Goal: Information Seeking & Learning: Compare options

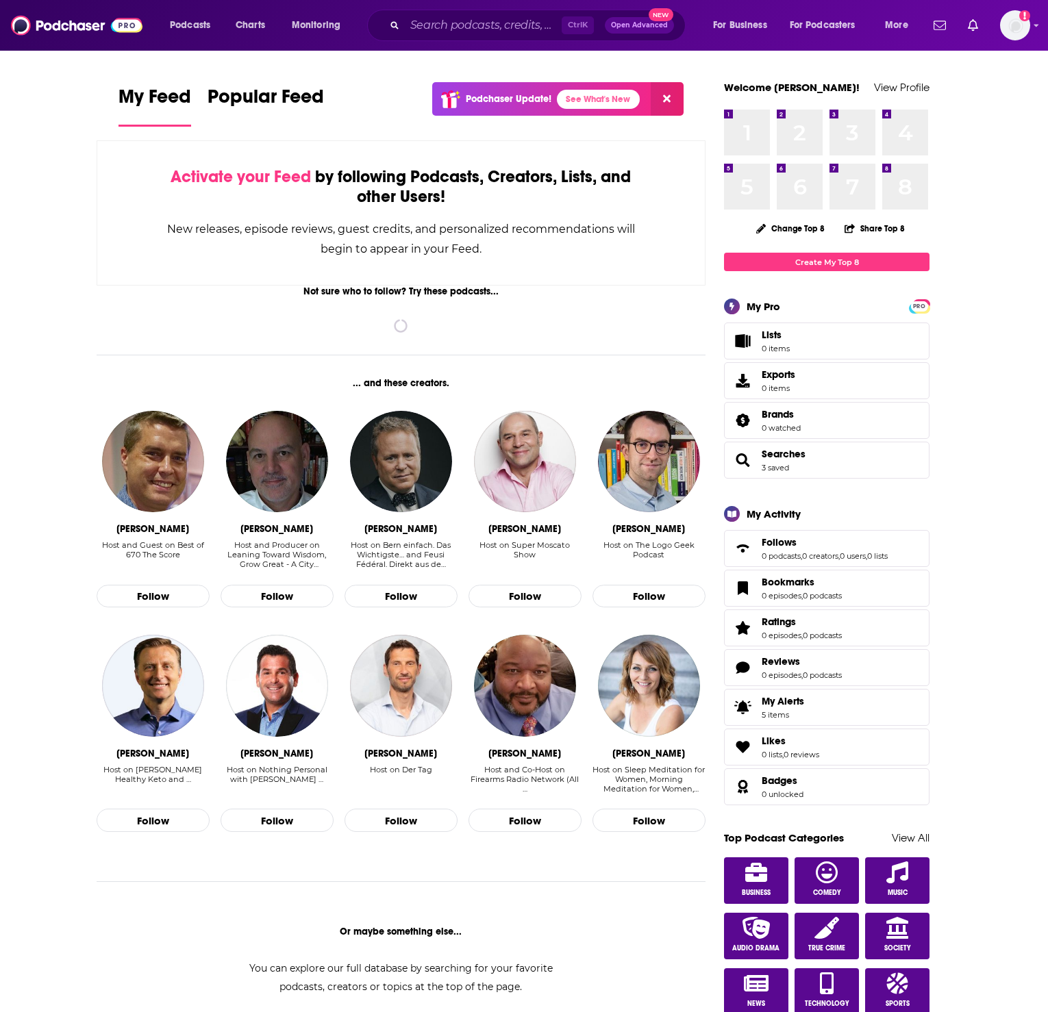
click at [498, 36] on div "Ctrl K Open Advanced New" at bounding box center [526, 26] width 318 height 32
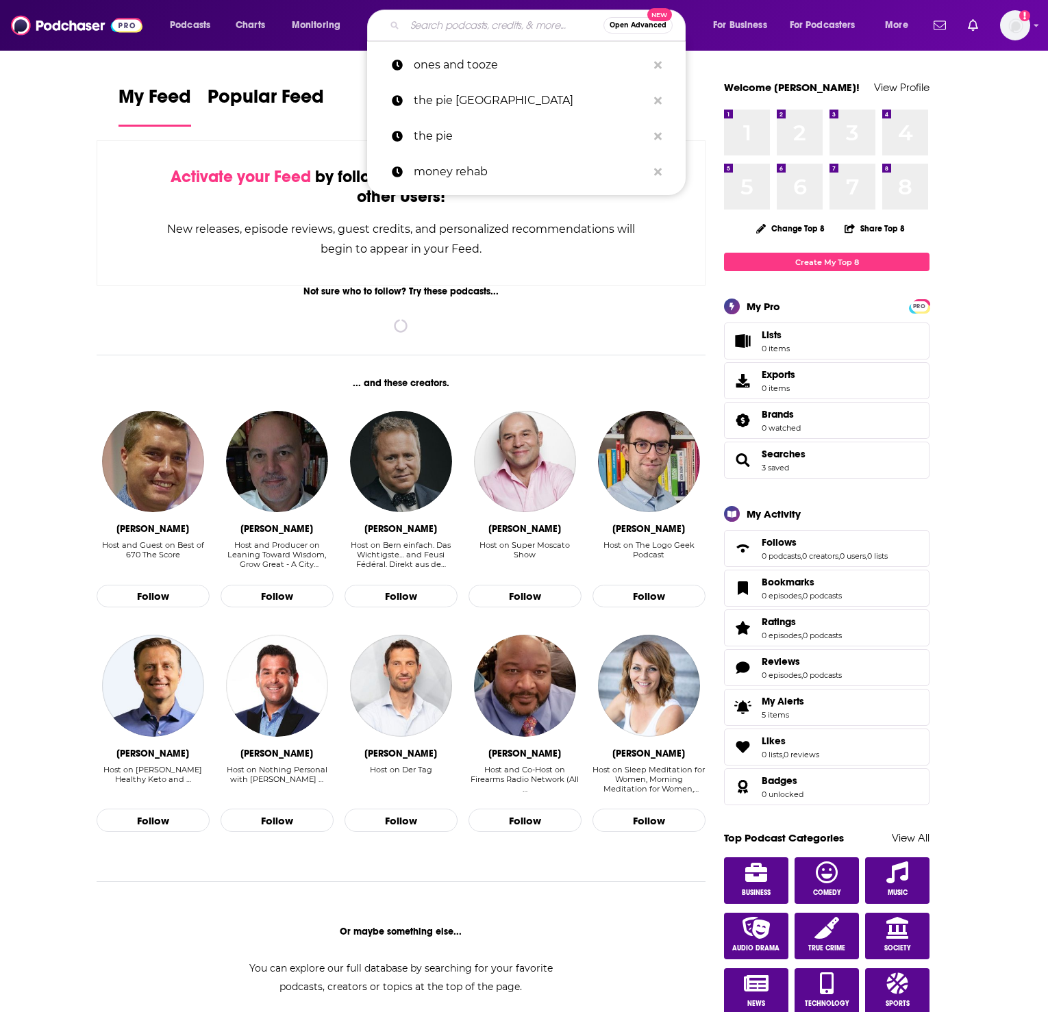
click at [494, 21] on input "Search podcasts, credits, & more..." at bounding box center [504, 25] width 199 height 22
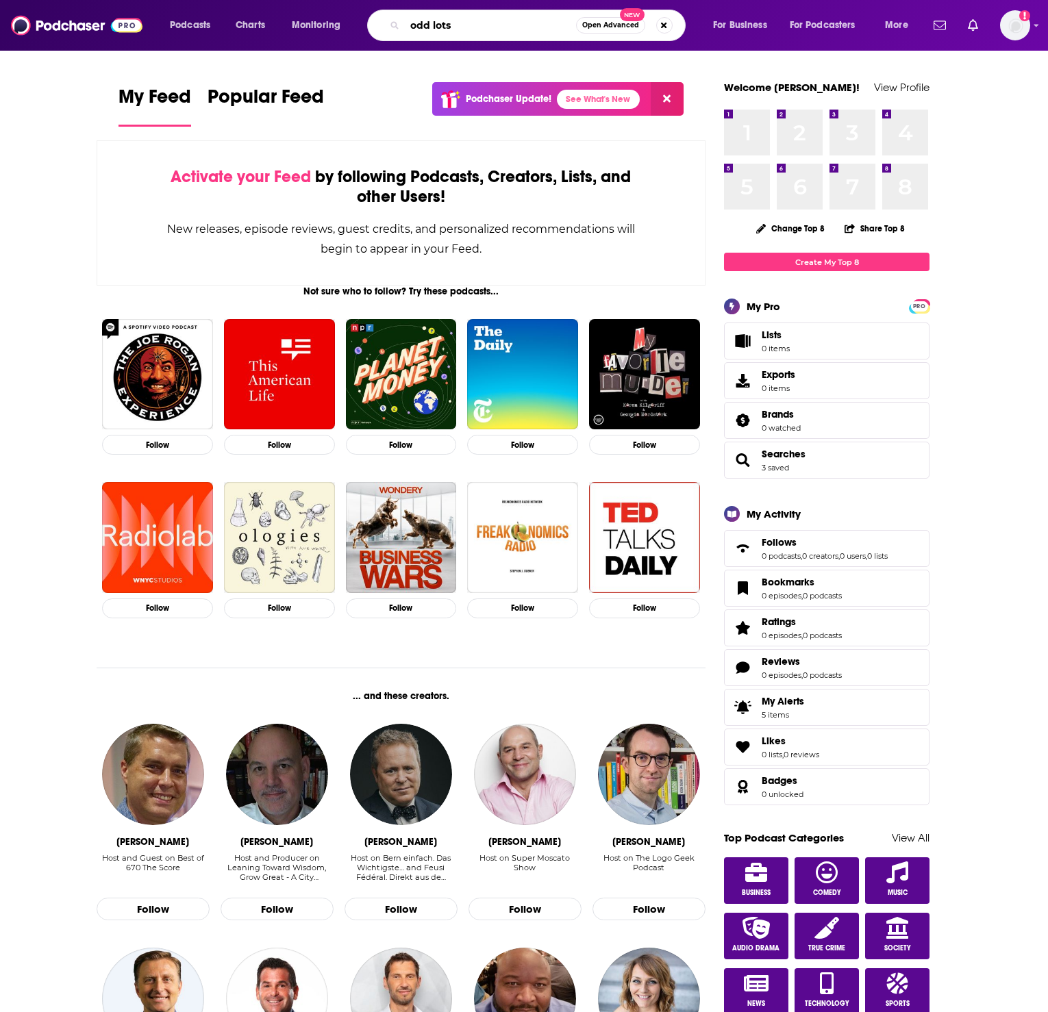
type input "odd lots"
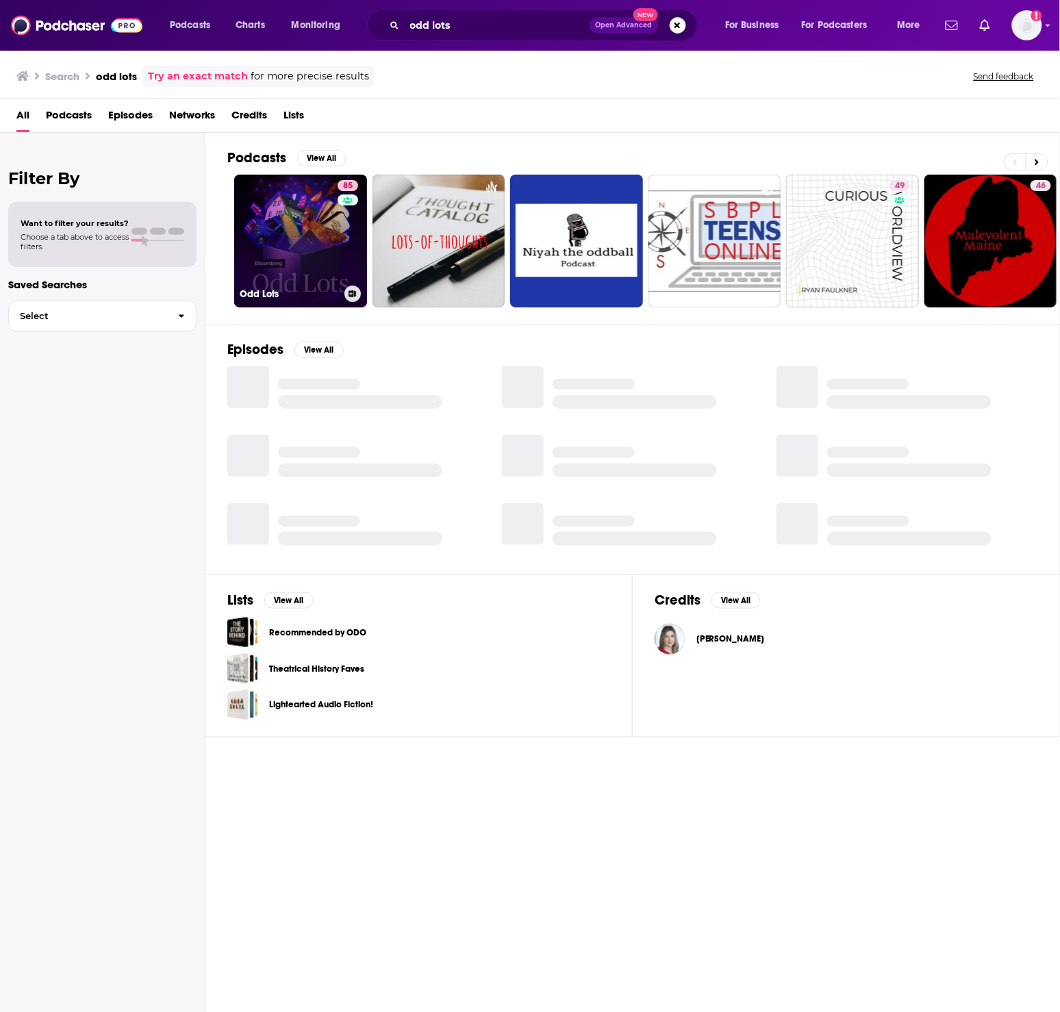
click at [338, 241] on div "85" at bounding box center [350, 232] width 24 height 105
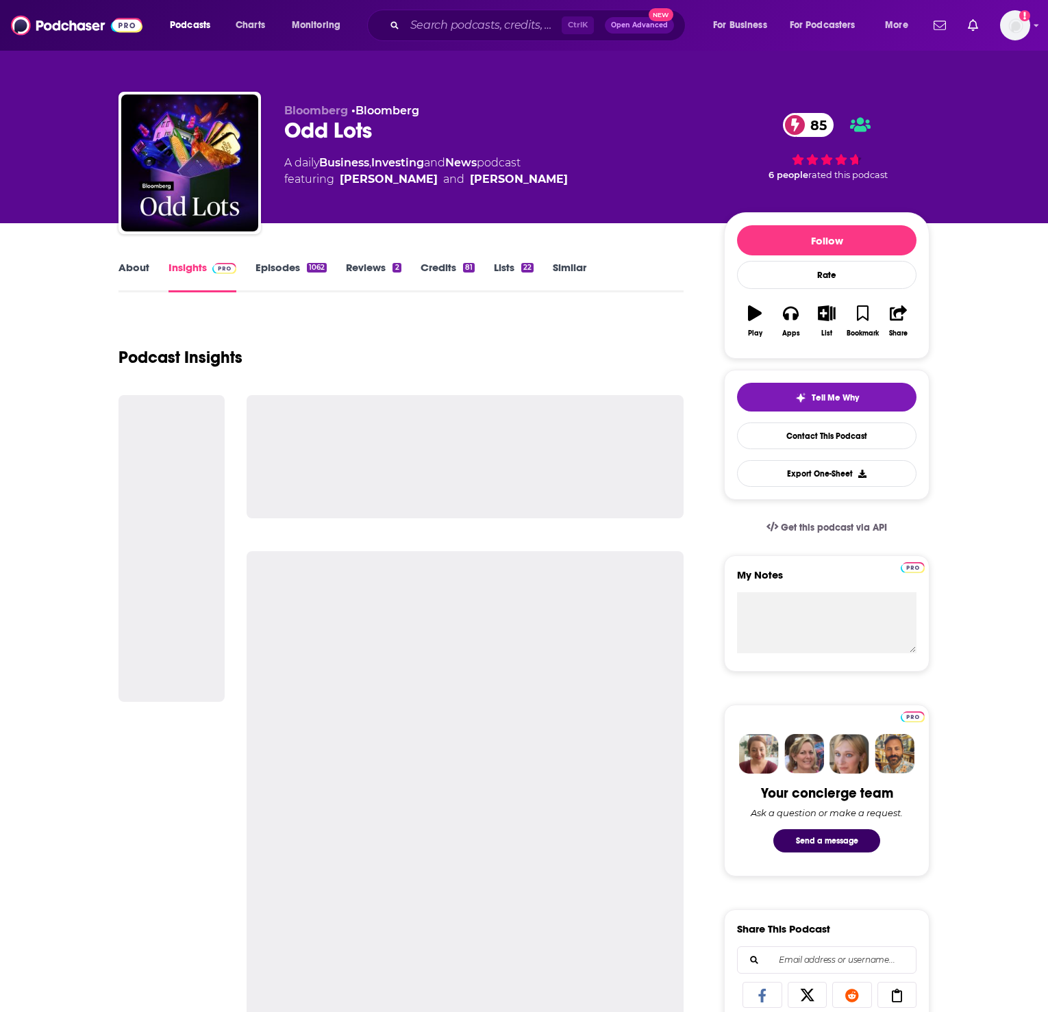
click at [292, 264] on link "Episodes 1062" at bounding box center [290, 277] width 71 height 32
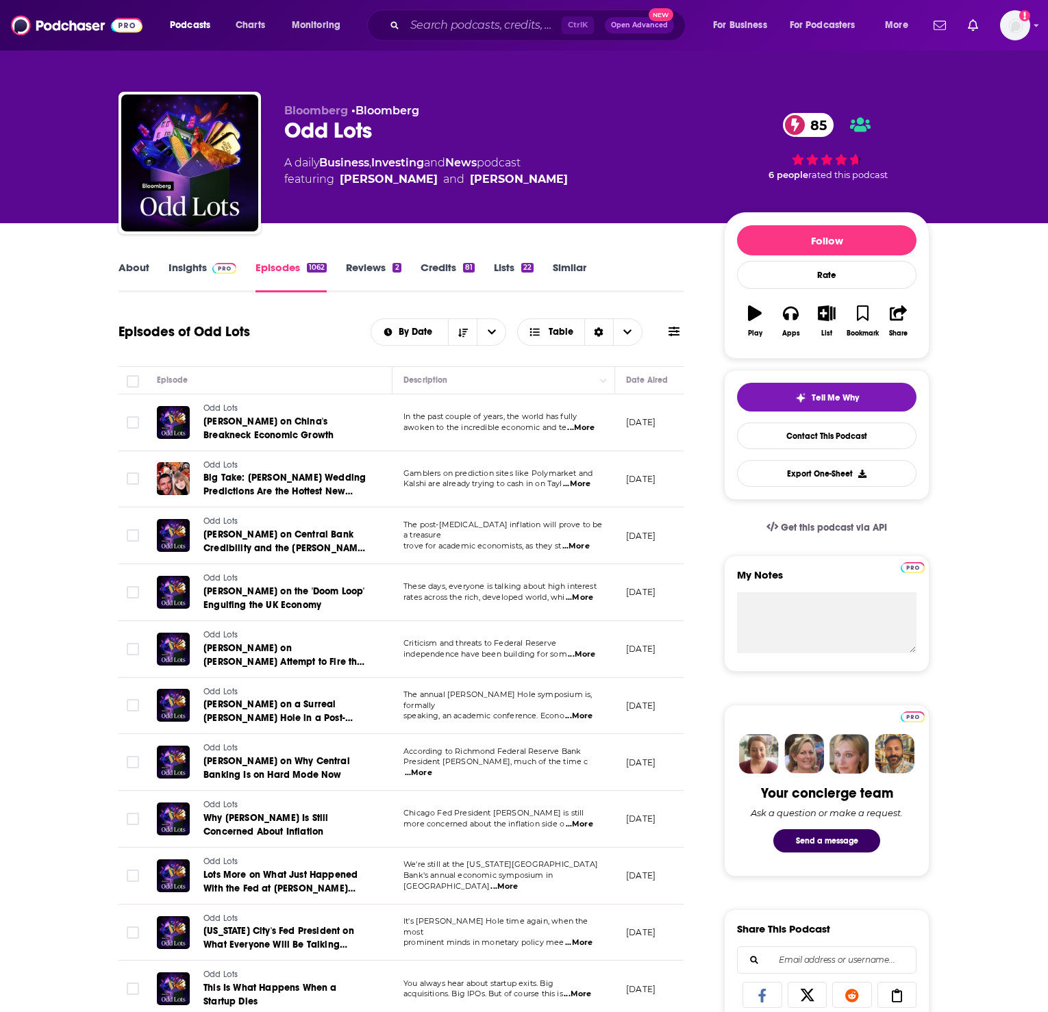
click at [229, 276] on link "Insights" at bounding box center [202, 277] width 68 height 32
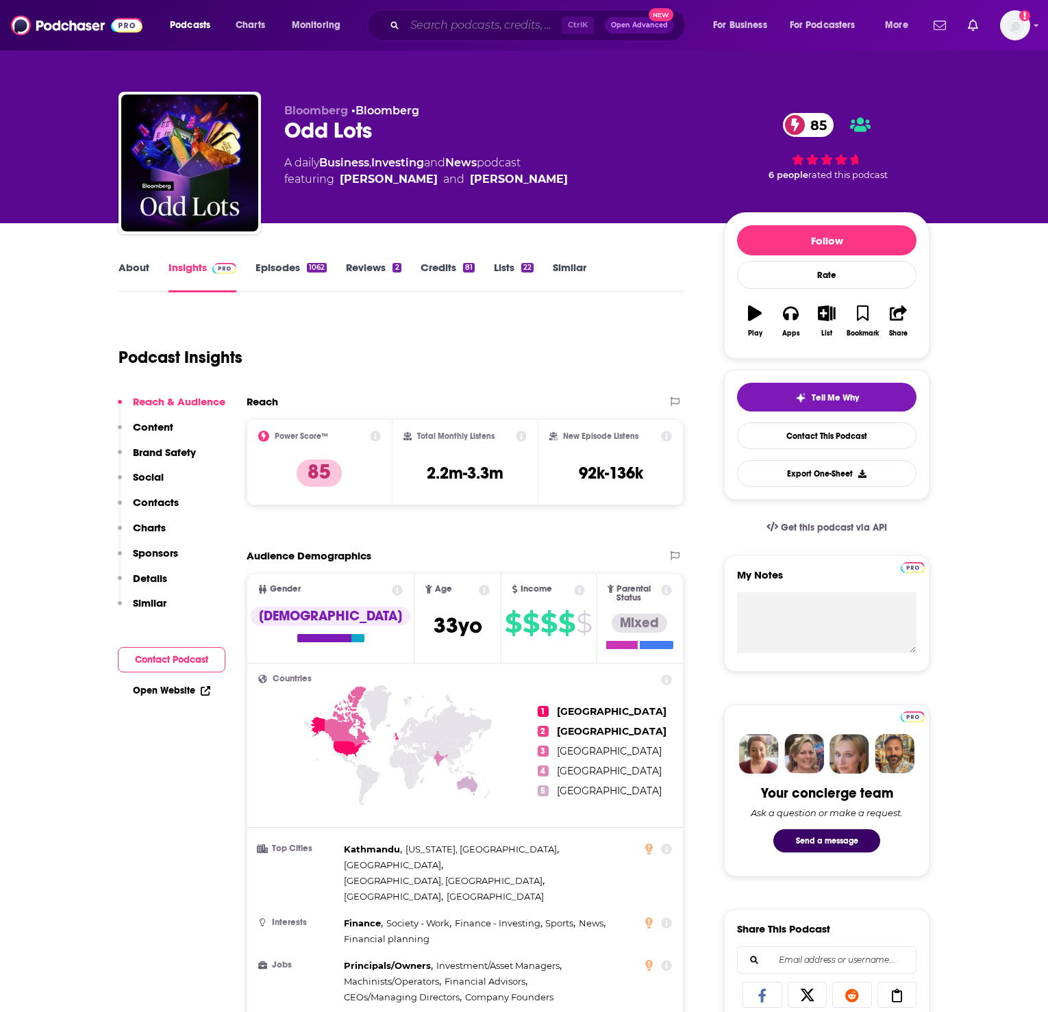
click at [477, 32] on input "Search podcasts, credits, & more..." at bounding box center [483, 25] width 157 height 22
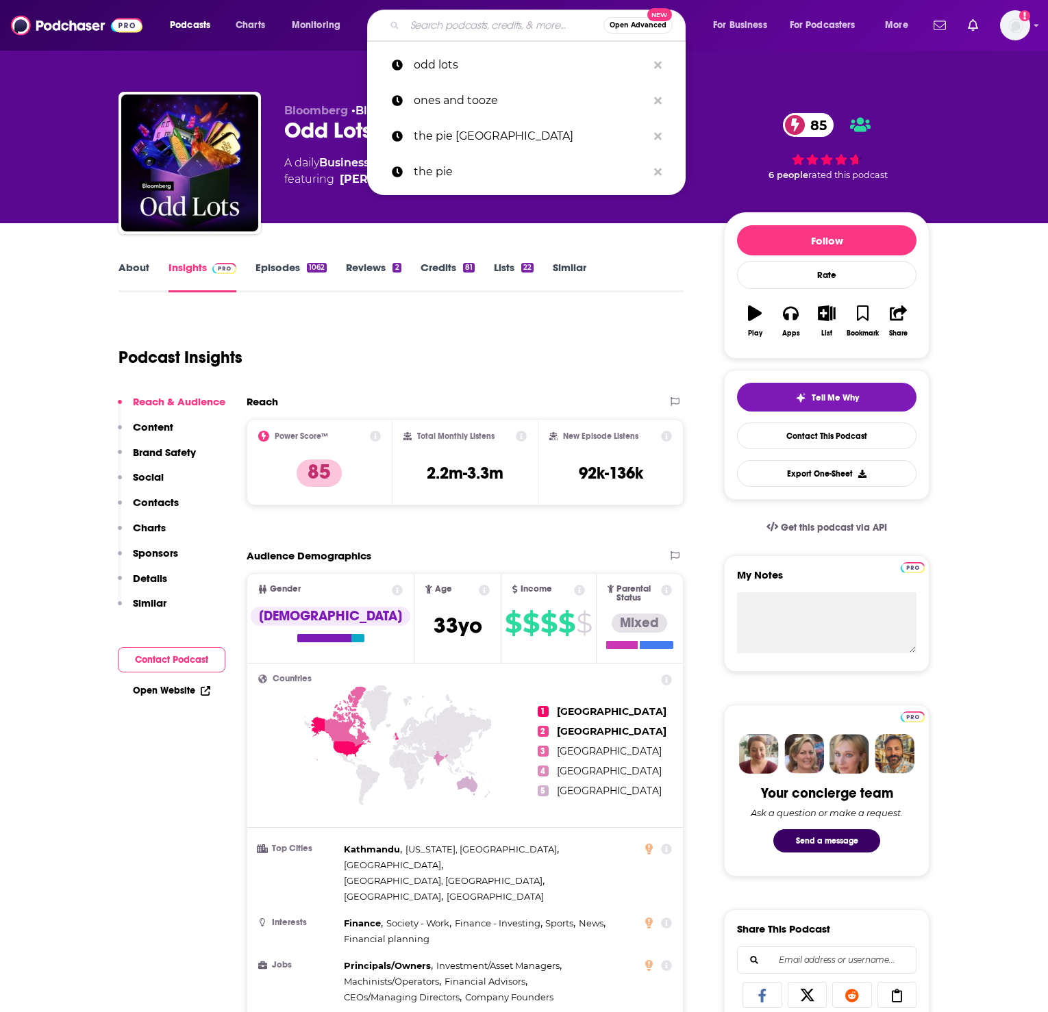
click at [501, 24] on input "Search podcasts, credits, & more..." at bounding box center [504, 25] width 199 height 22
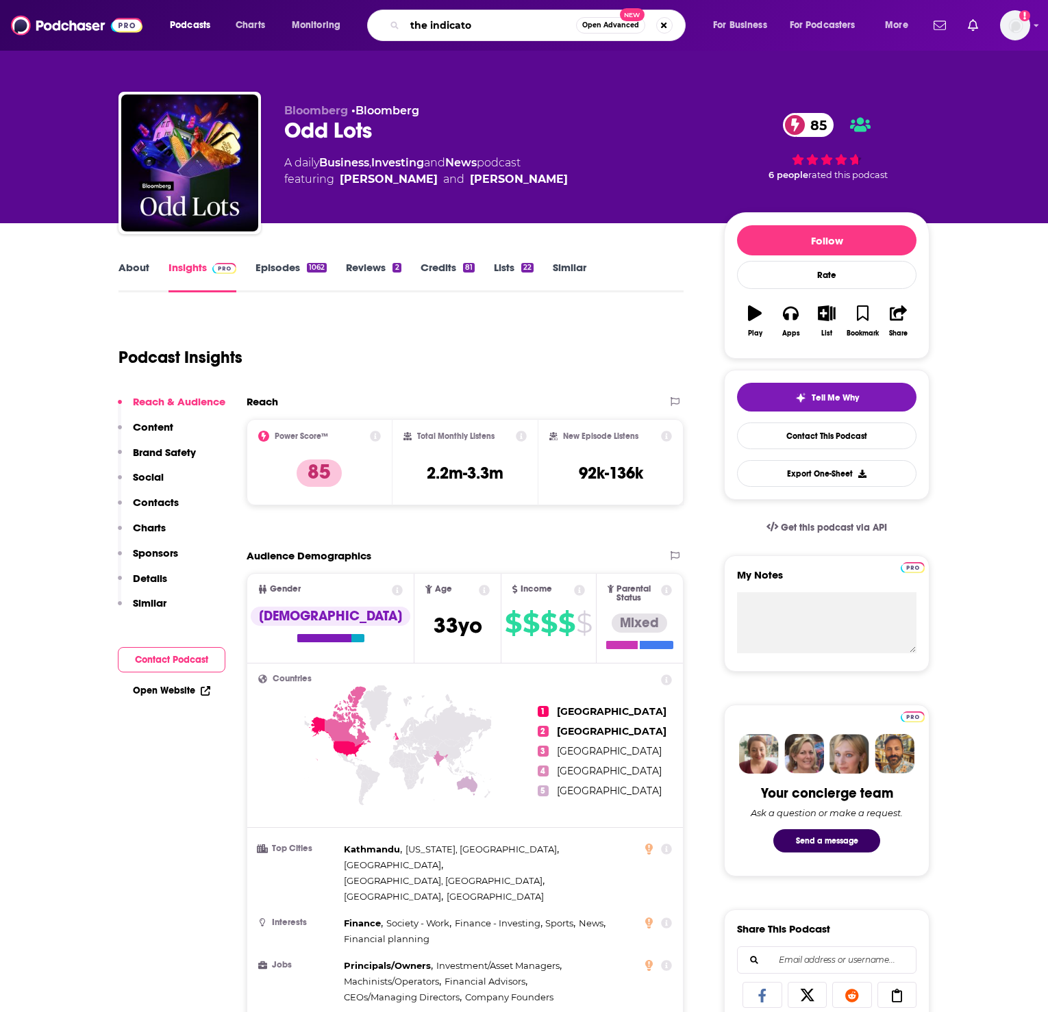
type input "the indicator"
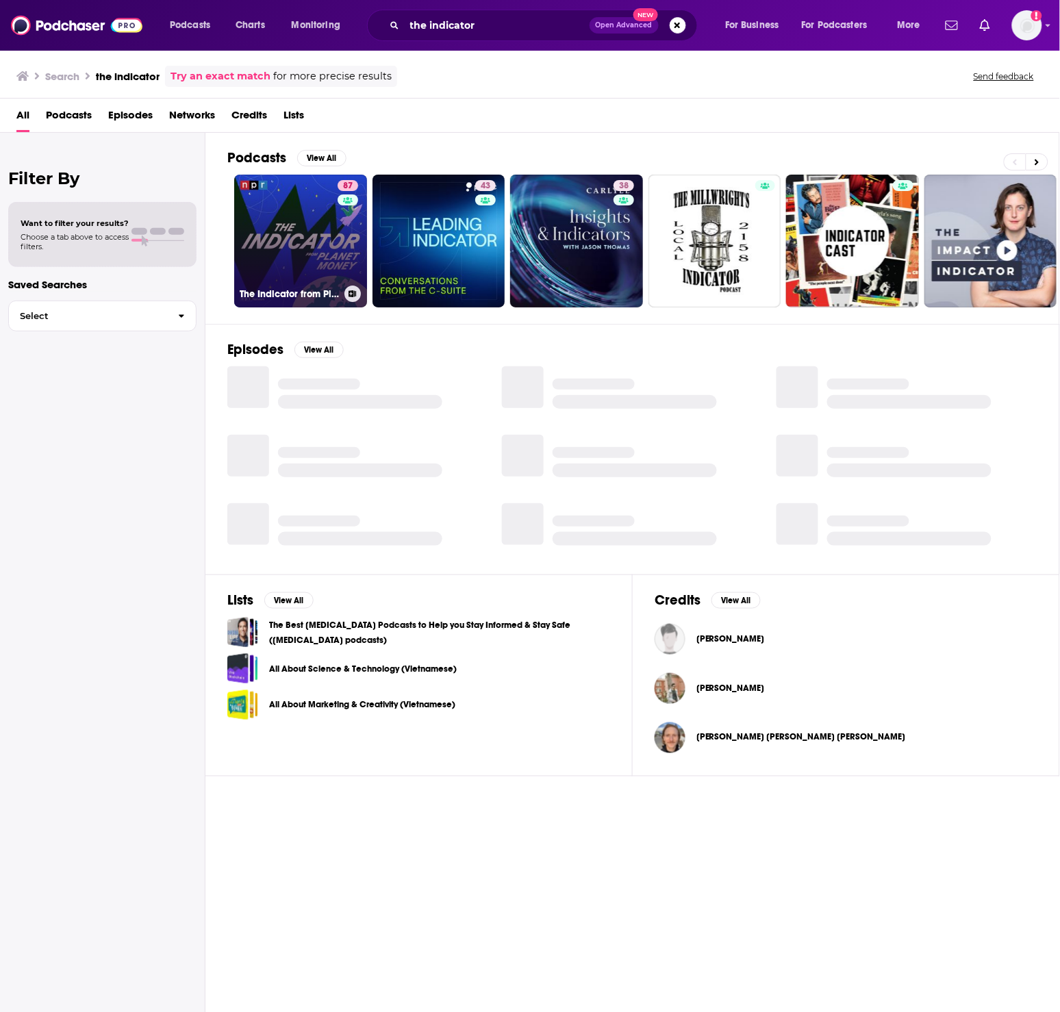
click at [310, 237] on link "87 The Indicator from Planet Money" at bounding box center [300, 241] width 133 height 133
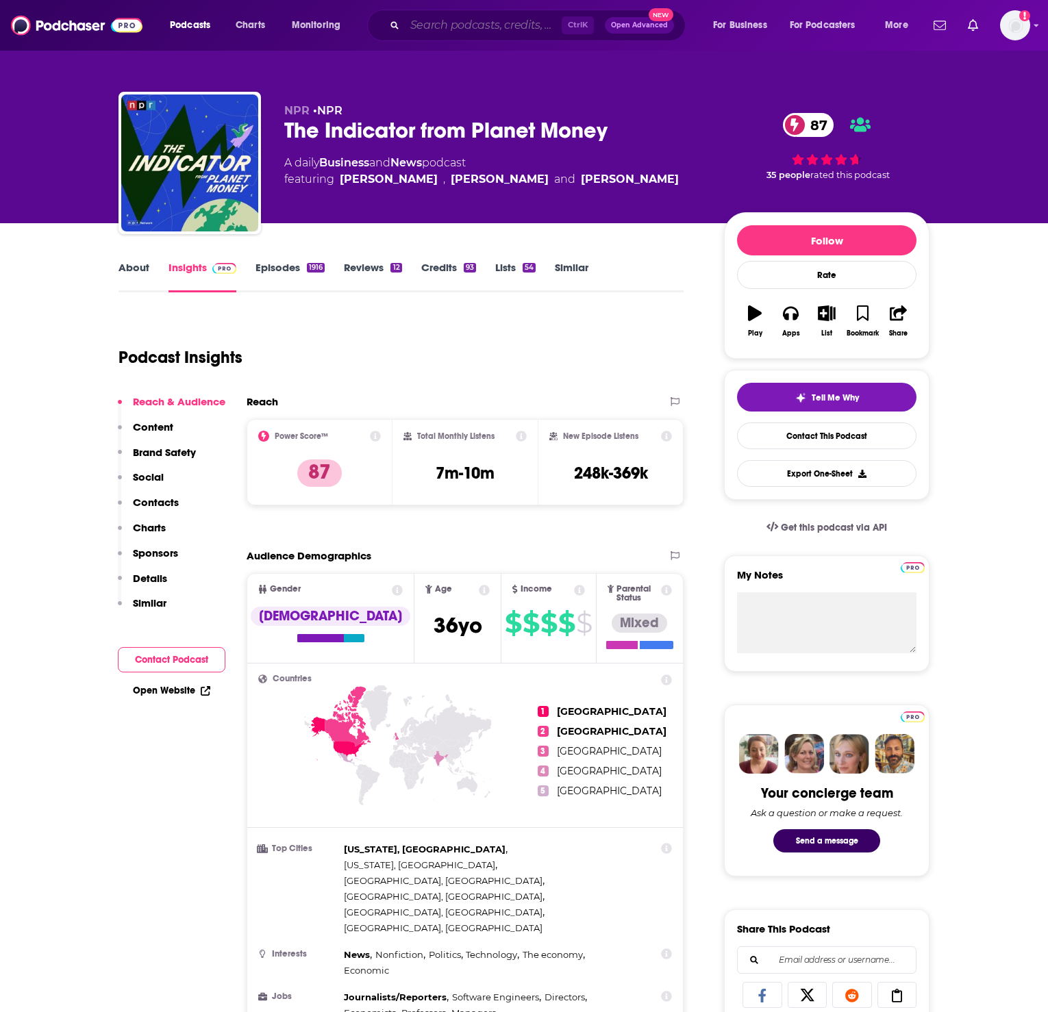
click at [499, 23] on input "Search podcasts, credits, & more..." at bounding box center [483, 25] width 157 height 22
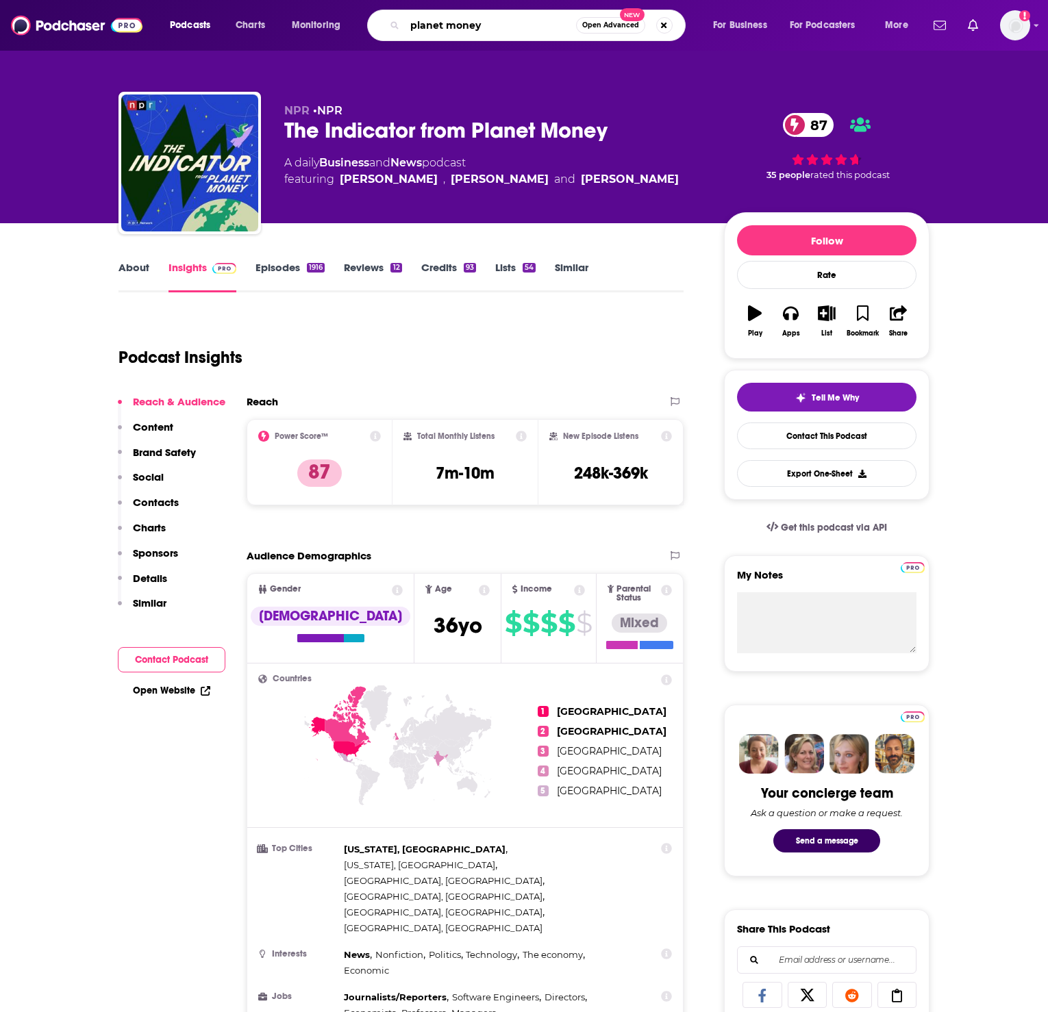
type input "planet moneyh"
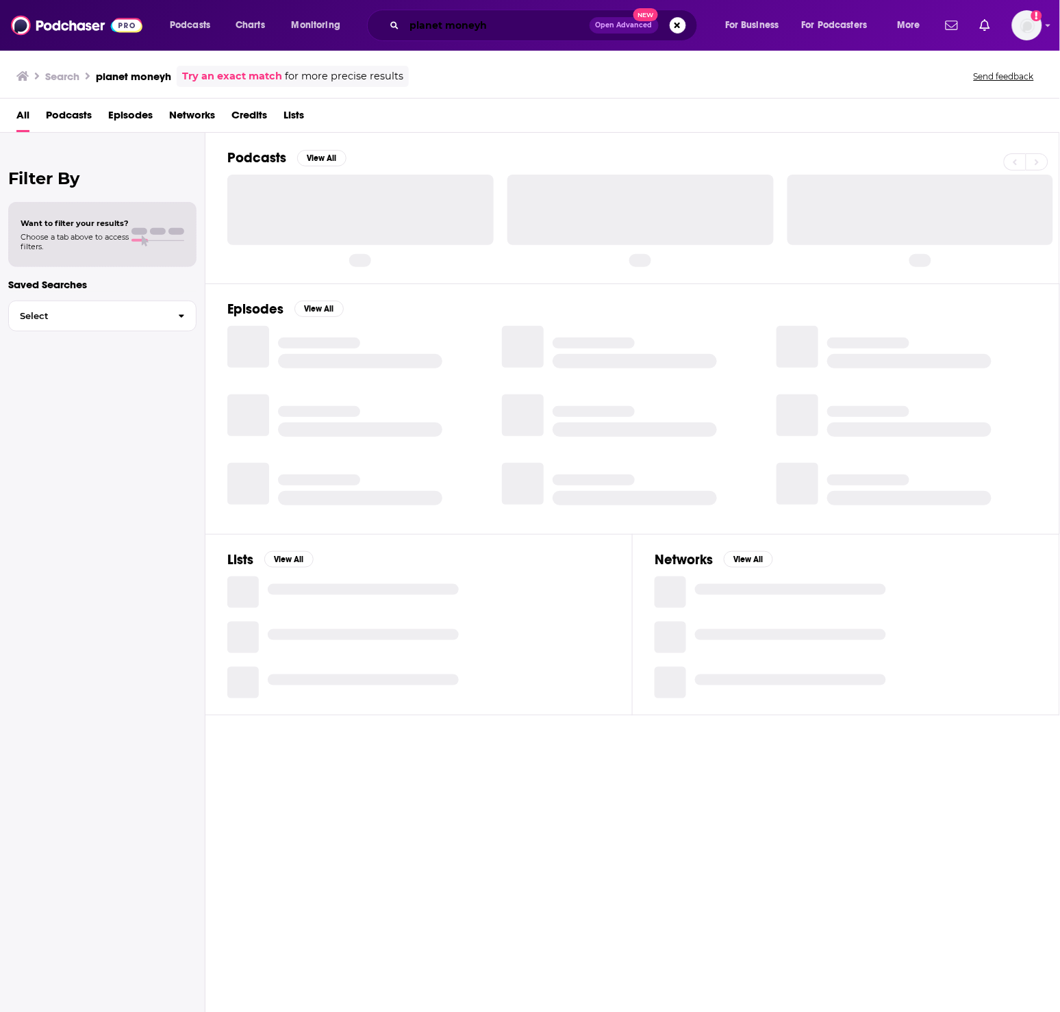
click at [523, 24] on input "planet moneyh" at bounding box center [497, 25] width 185 height 22
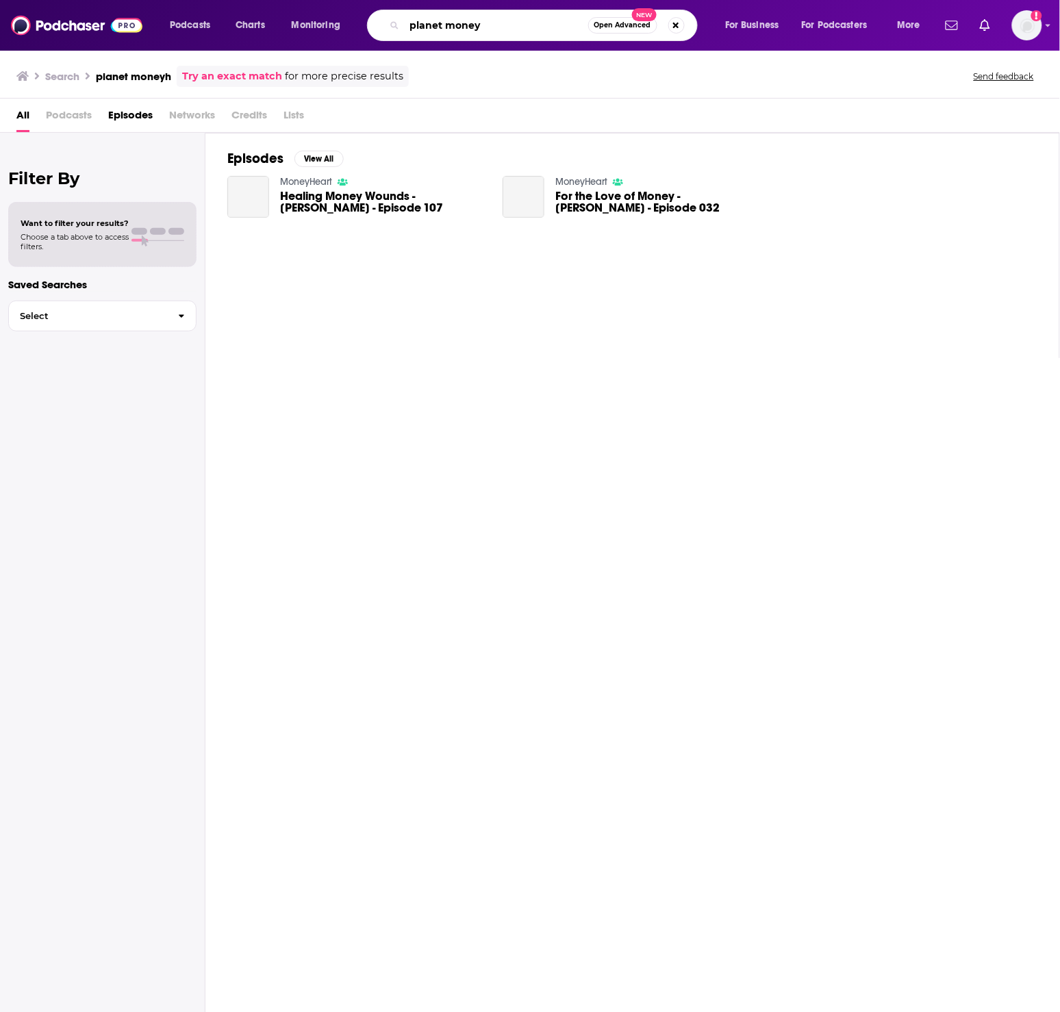
type input "planet money"
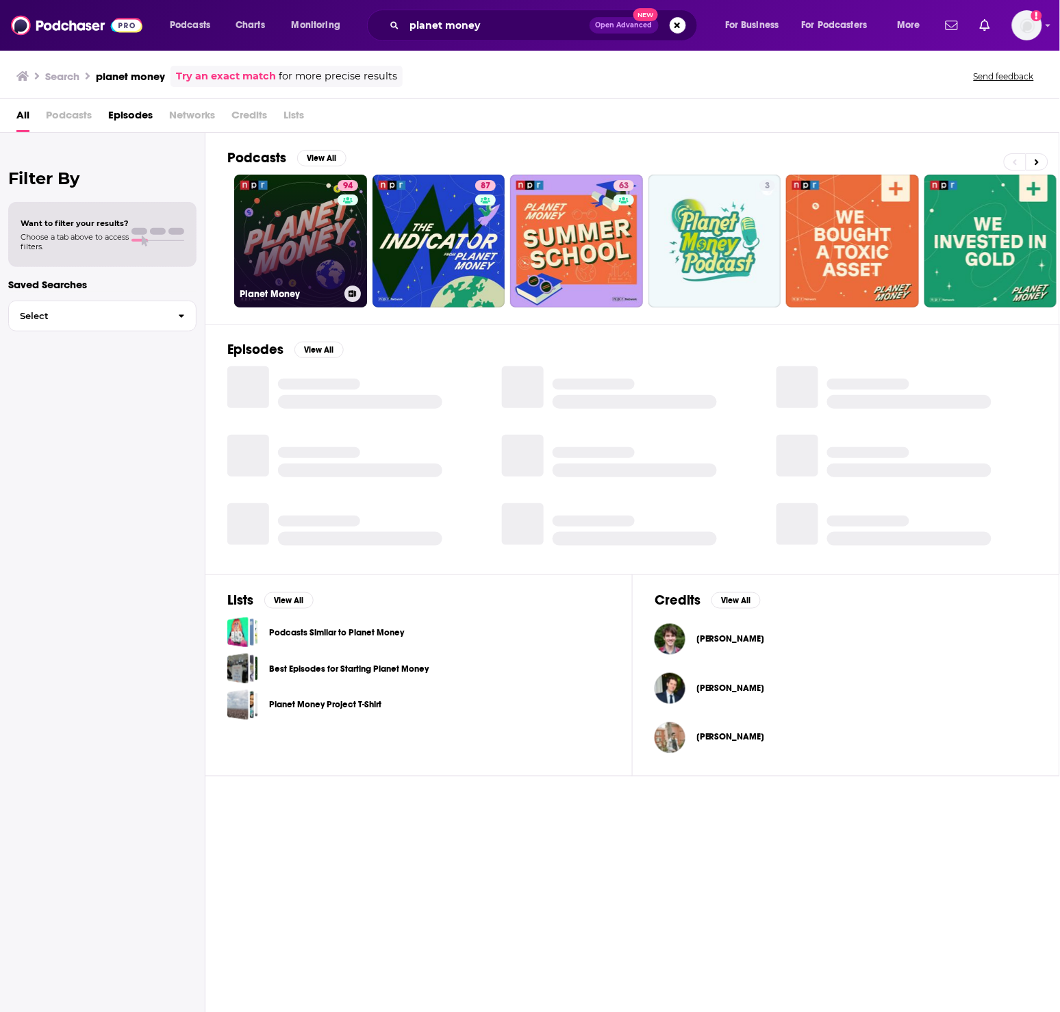
click at [310, 240] on link "94 Planet Money" at bounding box center [300, 241] width 133 height 133
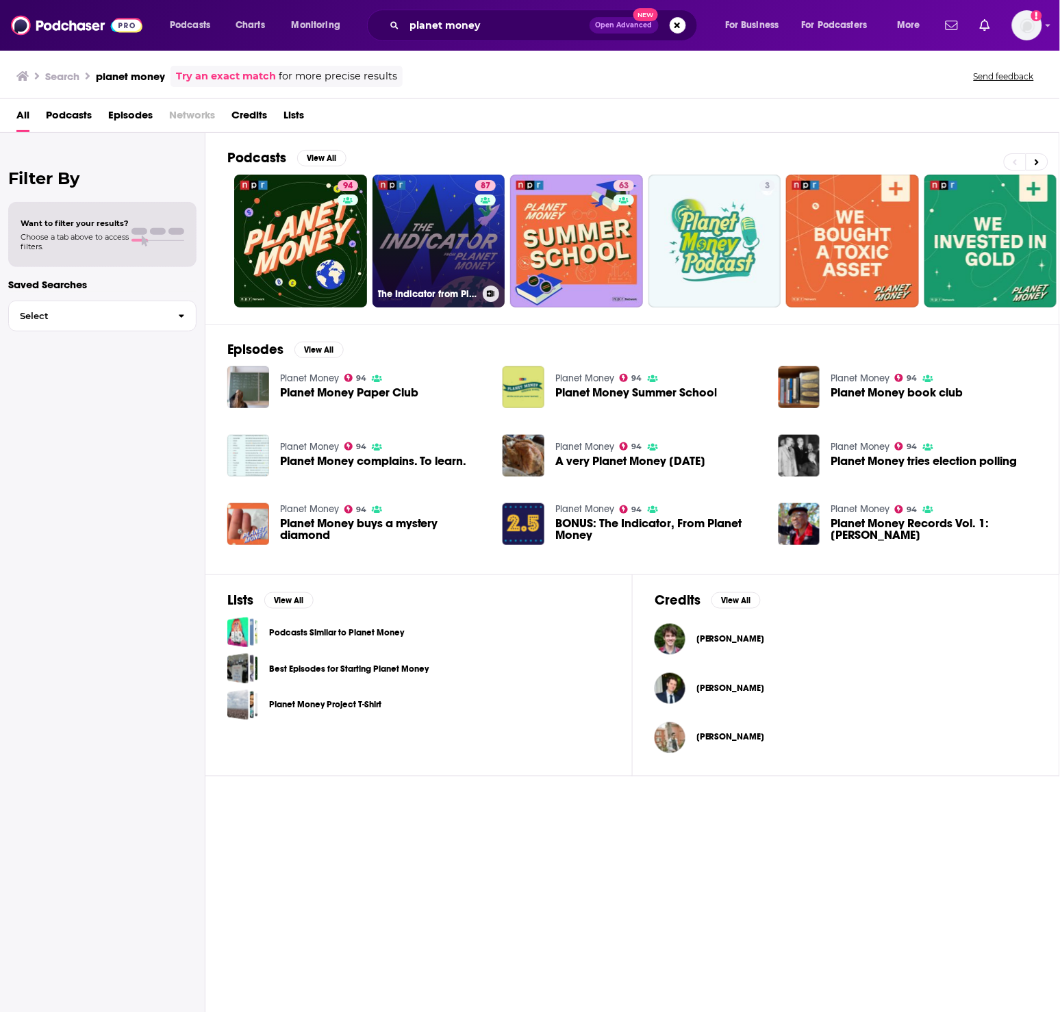
click at [461, 248] on link "87 The Indicator from Planet Money" at bounding box center [439, 241] width 133 height 133
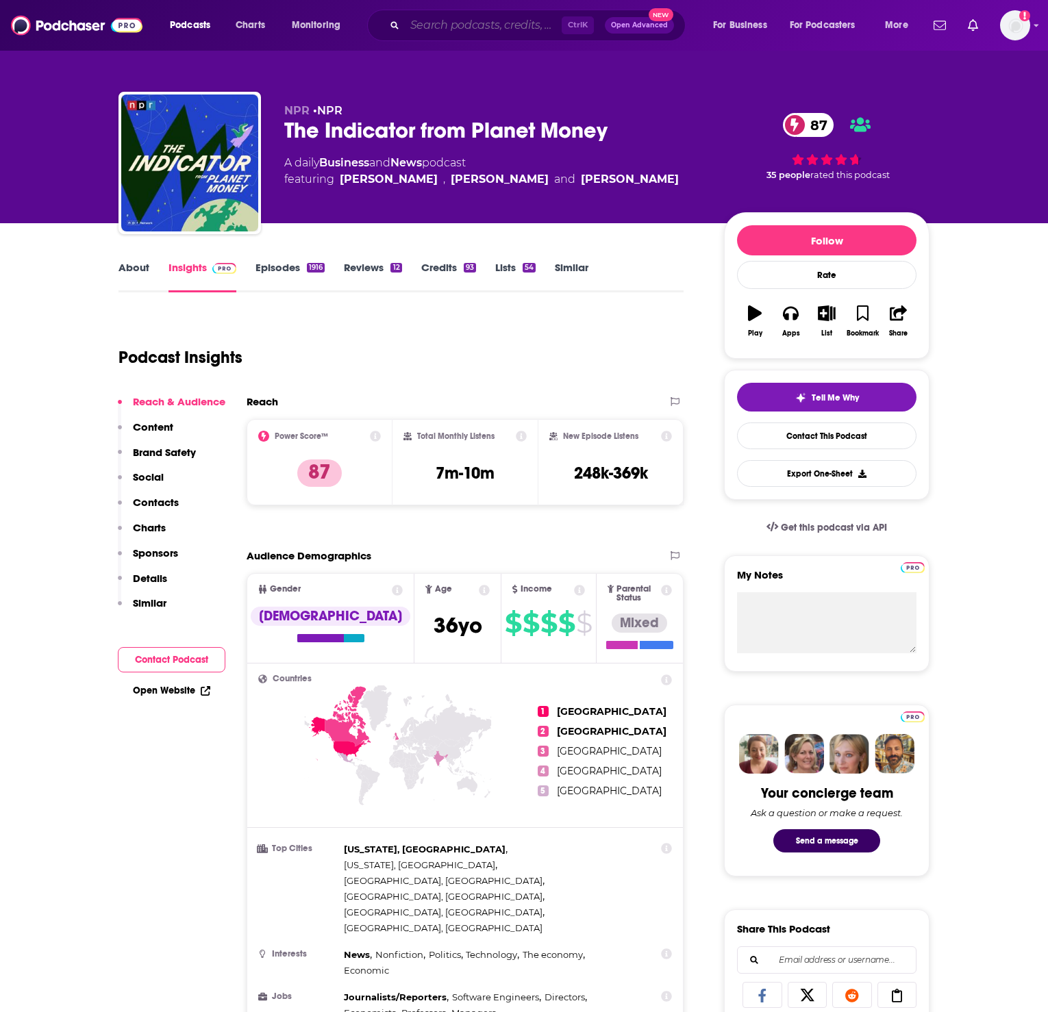
click at [456, 22] on input "Search podcasts, credits, & more..." at bounding box center [483, 25] width 157 height 22
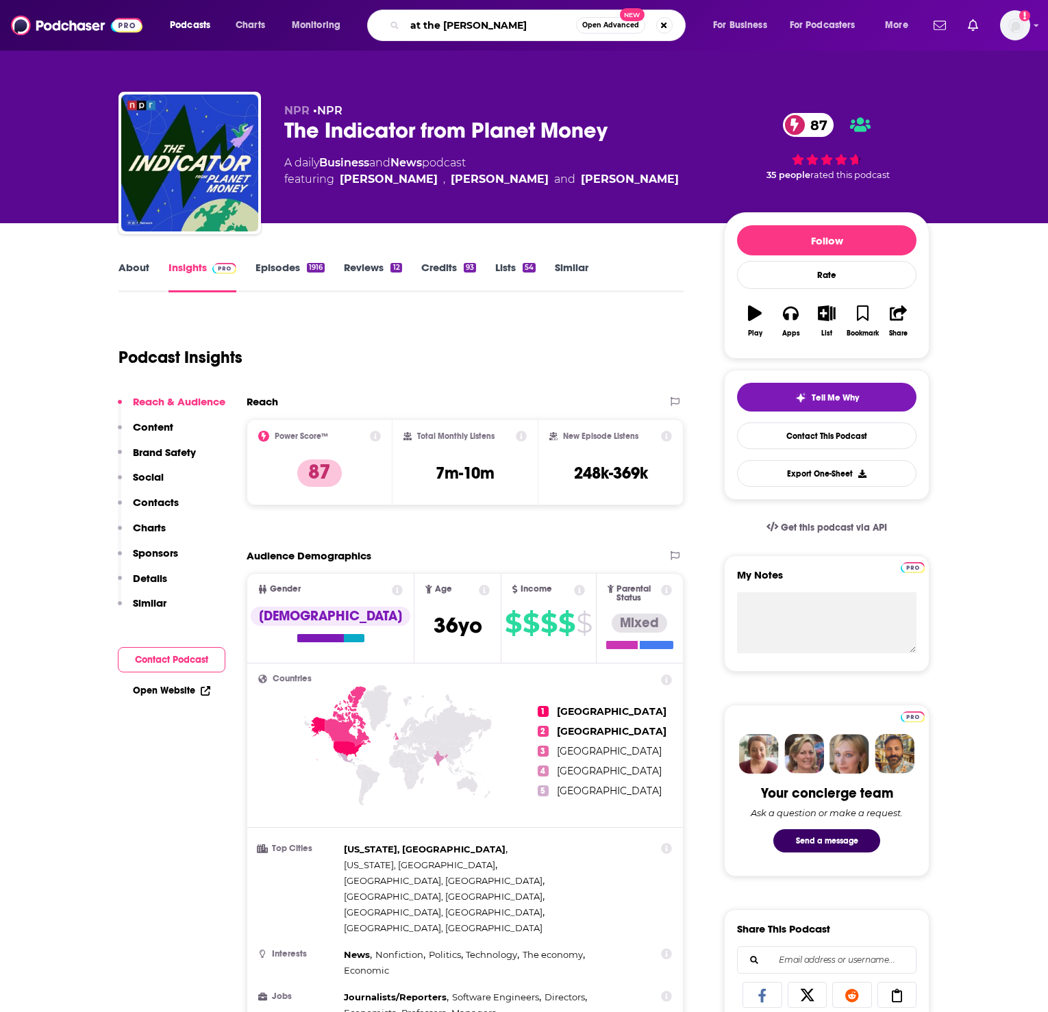
type input "at the moeny"
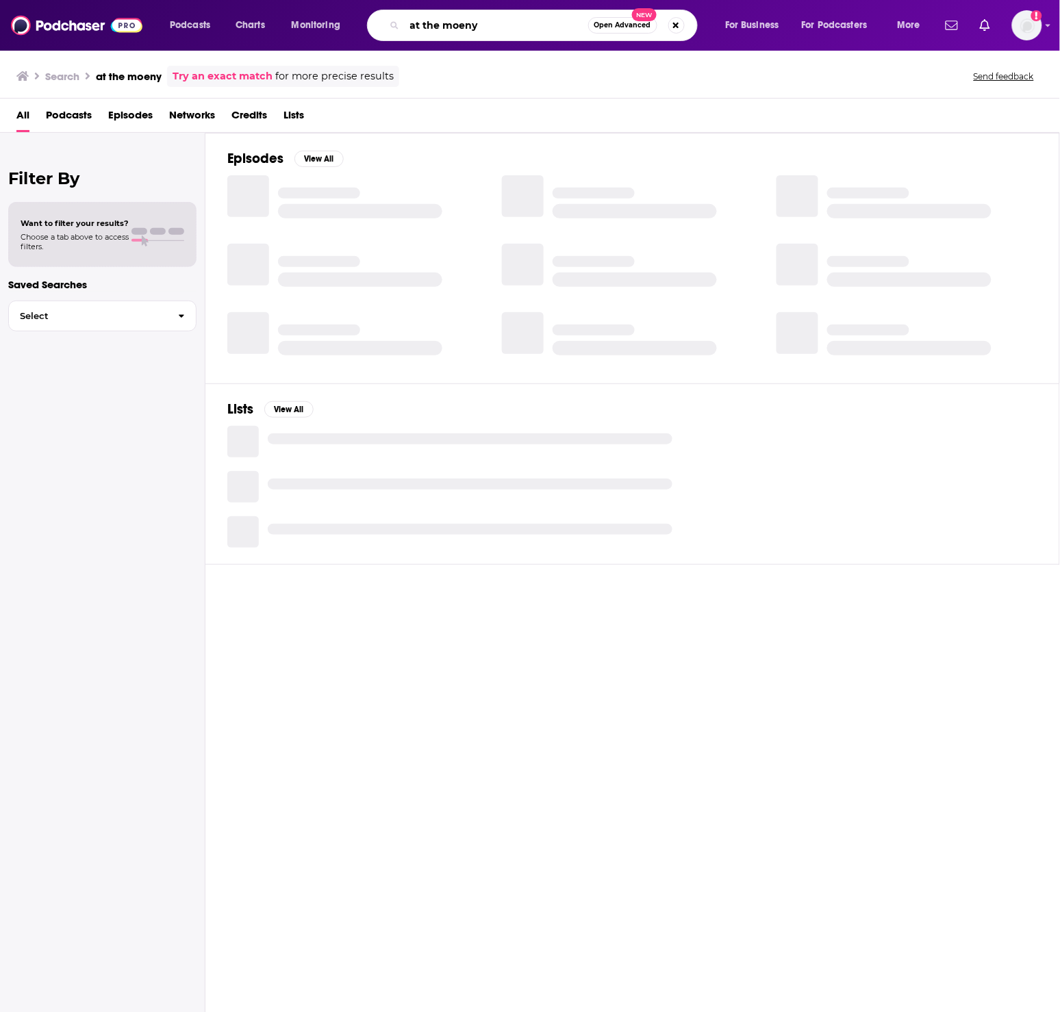
click at [488, 35] on input "at the moeny" at bounding box center [497, 25] width 184 height 22
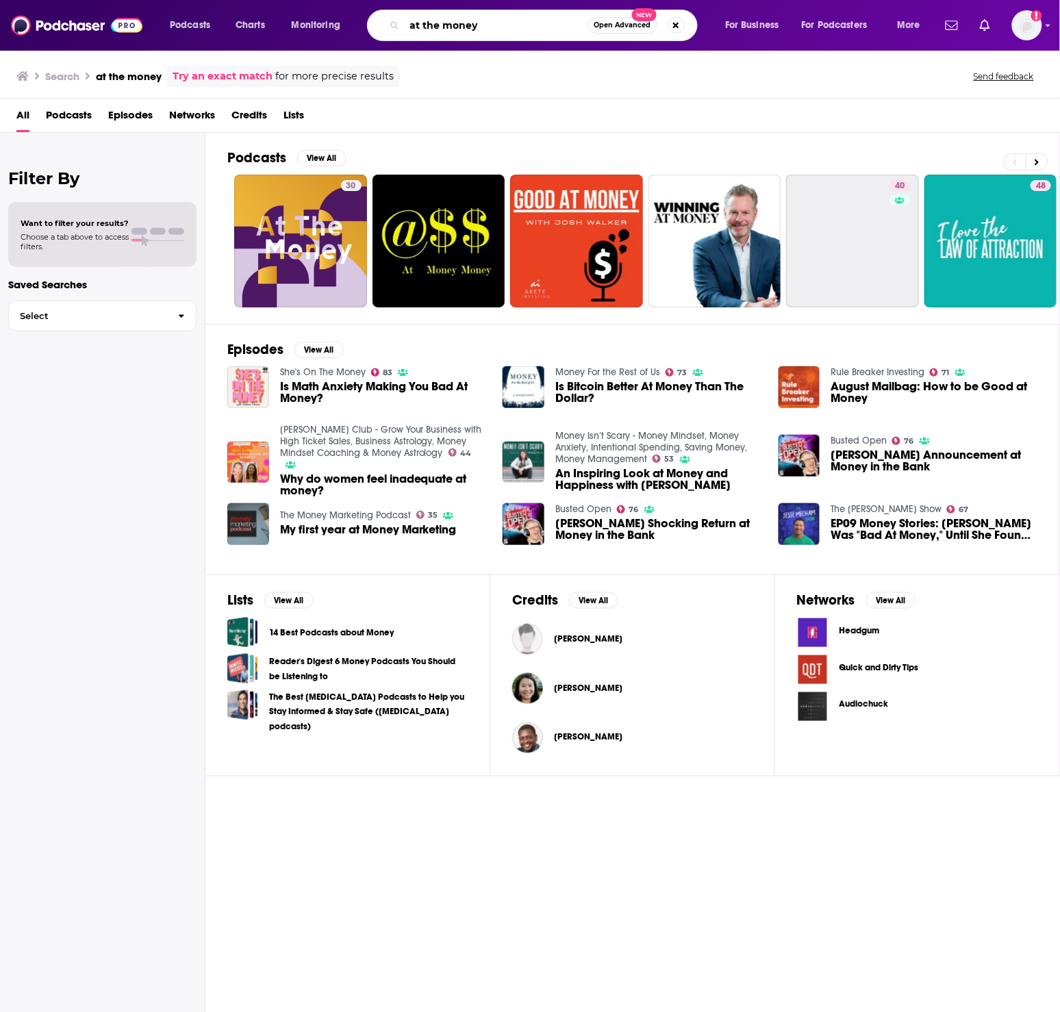
drag, startPoint x: 488, startPoint y: 24, endPoint x: 385, endPoint y: 31, distance: 103.0
click at [385, 31] on div "at the money Open Advanced New" at bounding box center [532, 26] width 331 height 32
type input "master in business"
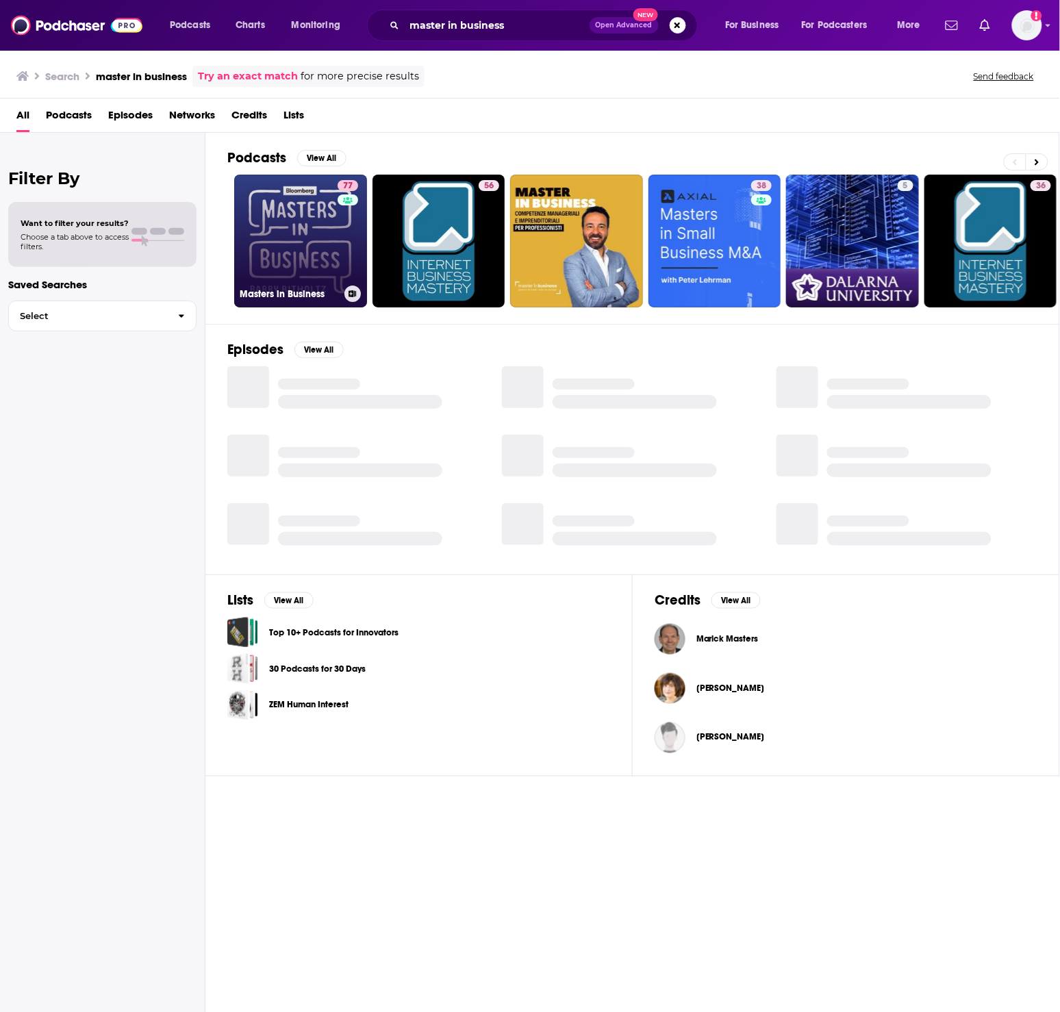
click at [298, 236] on link "77 Masters in Business" at bounding box center [300, 241] width 133 height 133
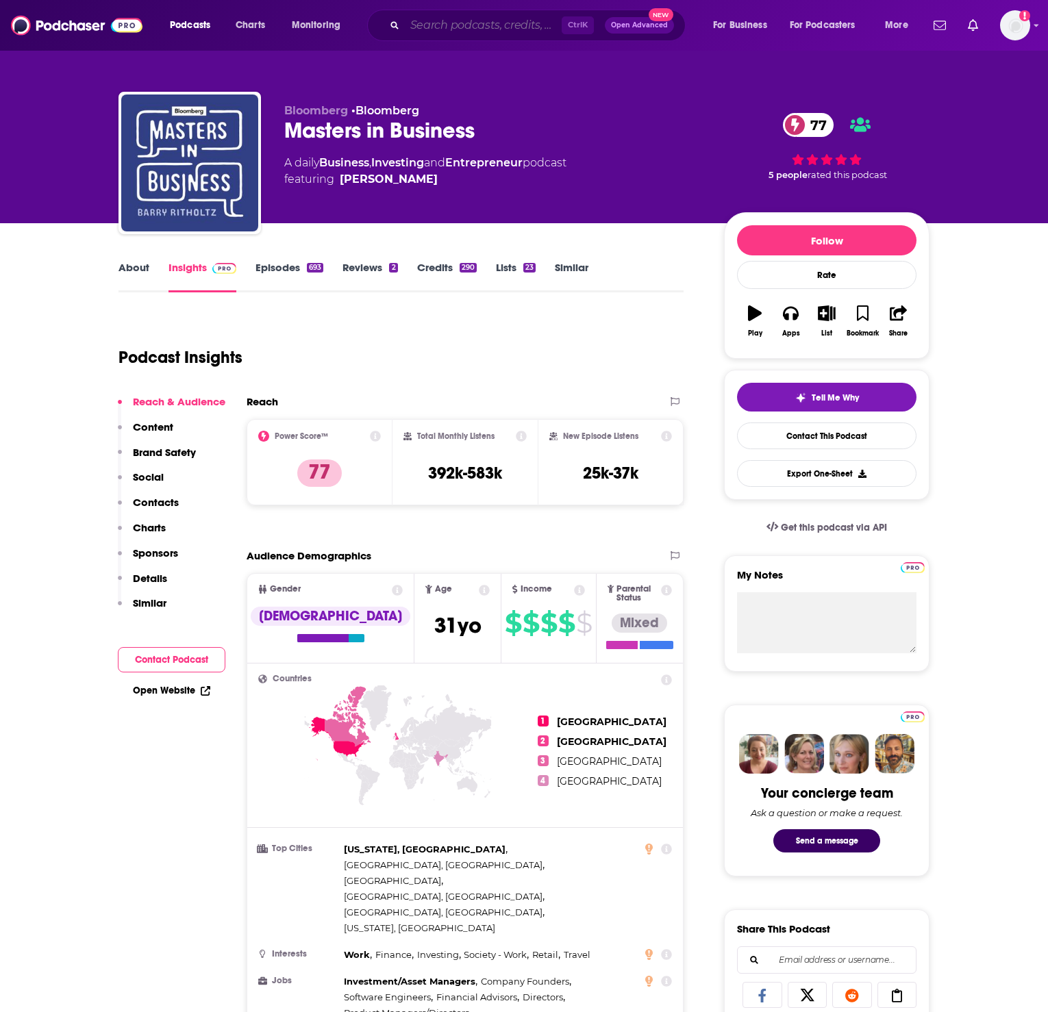
click at [478, 29] on input "Search podcasts, credits, & more..." at bounding box center [483, 25] width 157 height 22
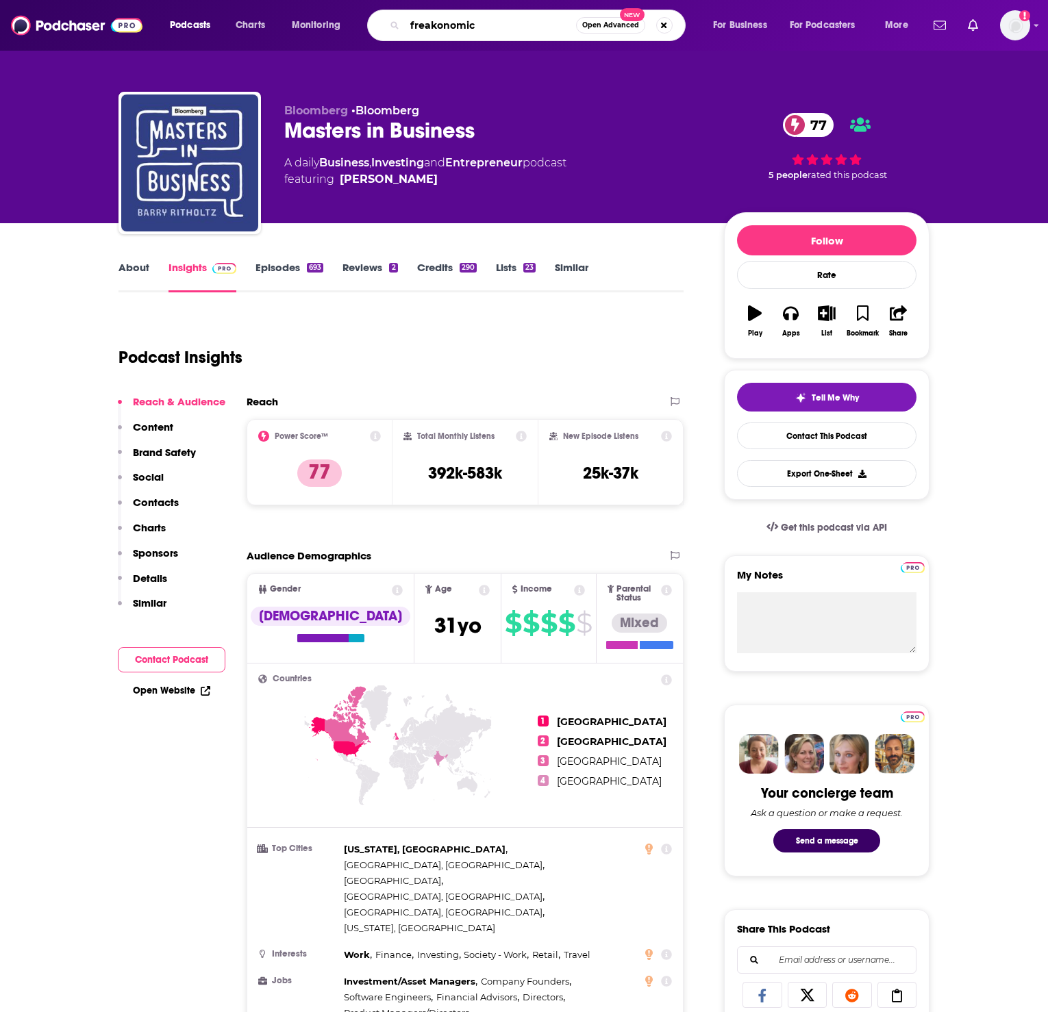
type input "freakonomics"
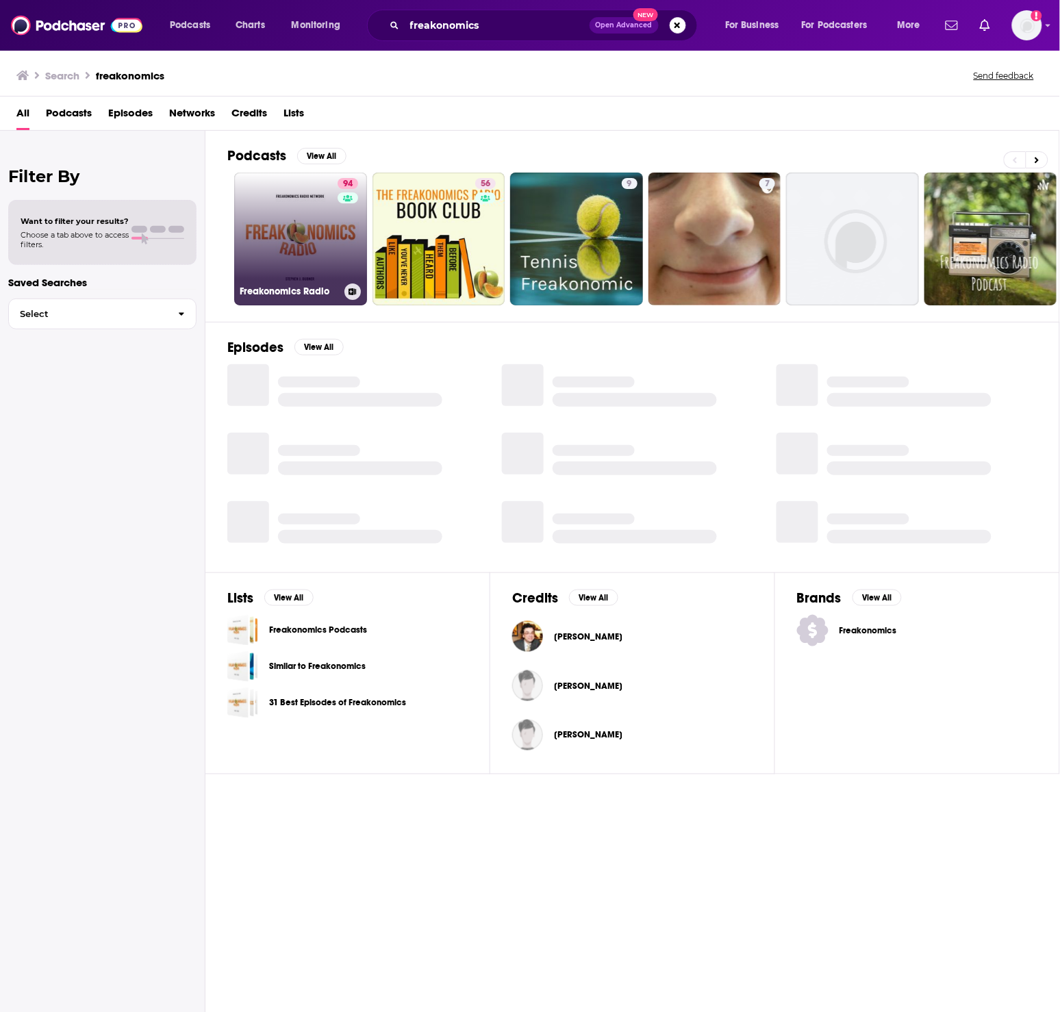
click at [278, 231] on link "94 Freakonomics Radio" at bounding box center [300, 239] width 133 height 133
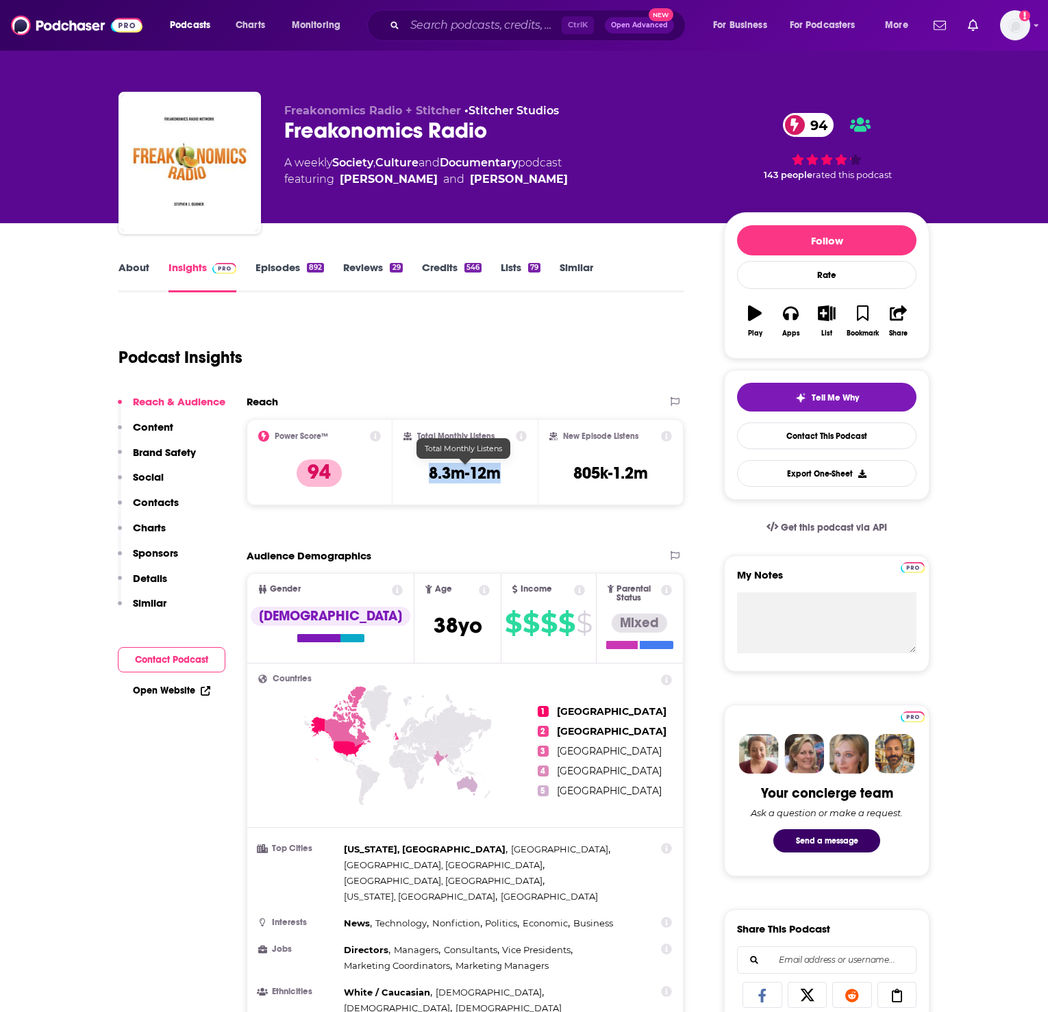
drag, startPoint x: 508, startPoint y: 470, endPoint x: 410, endPoint y: 477, distance: 98.9
click at [410, 477] on div "Total Monthly Listens 8.3m-12m" at bounding box center [465, 462] width 124 height 63
copy h3 "8.3m-12m"
click at [466, 23] on input "Search podcasts, credits, & more..." at bounding box center [483, 25] width 157 height 22
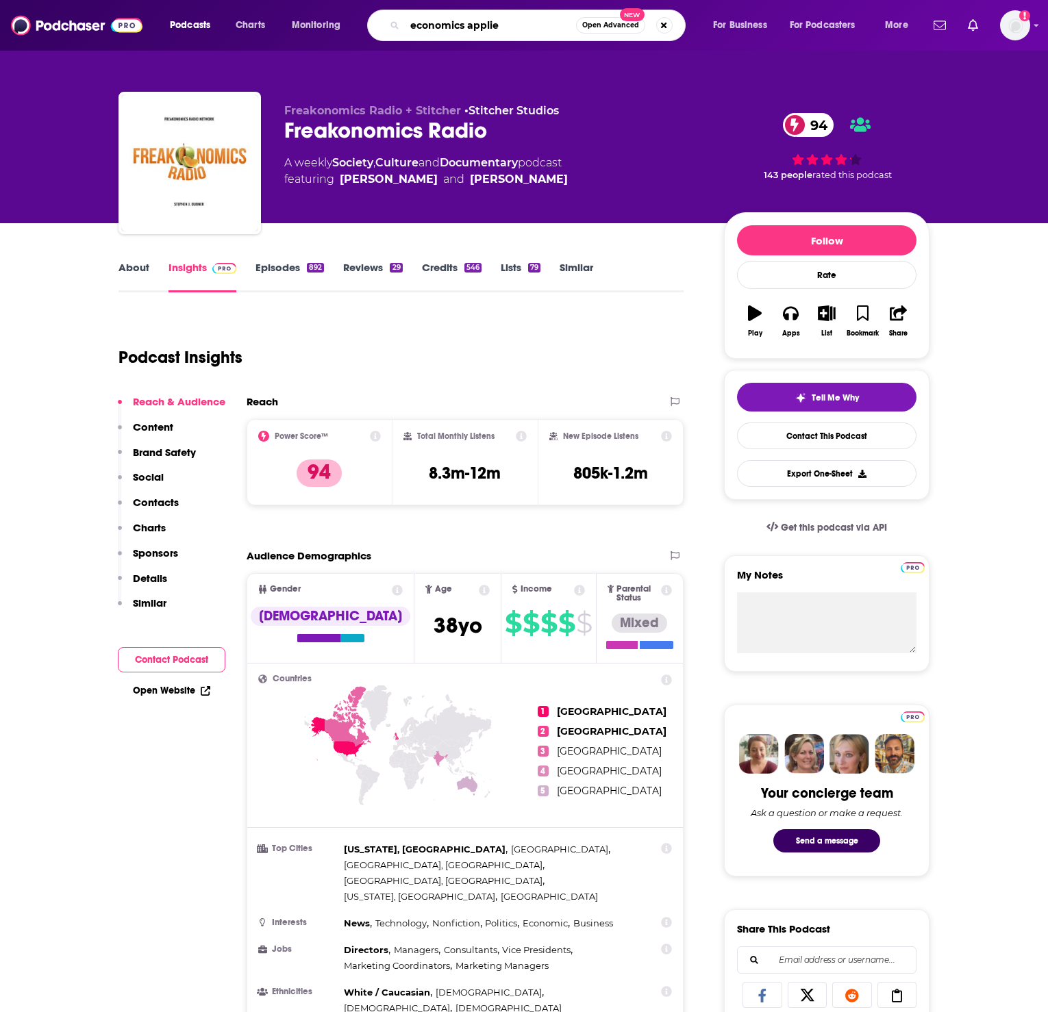
type input "economics applied"
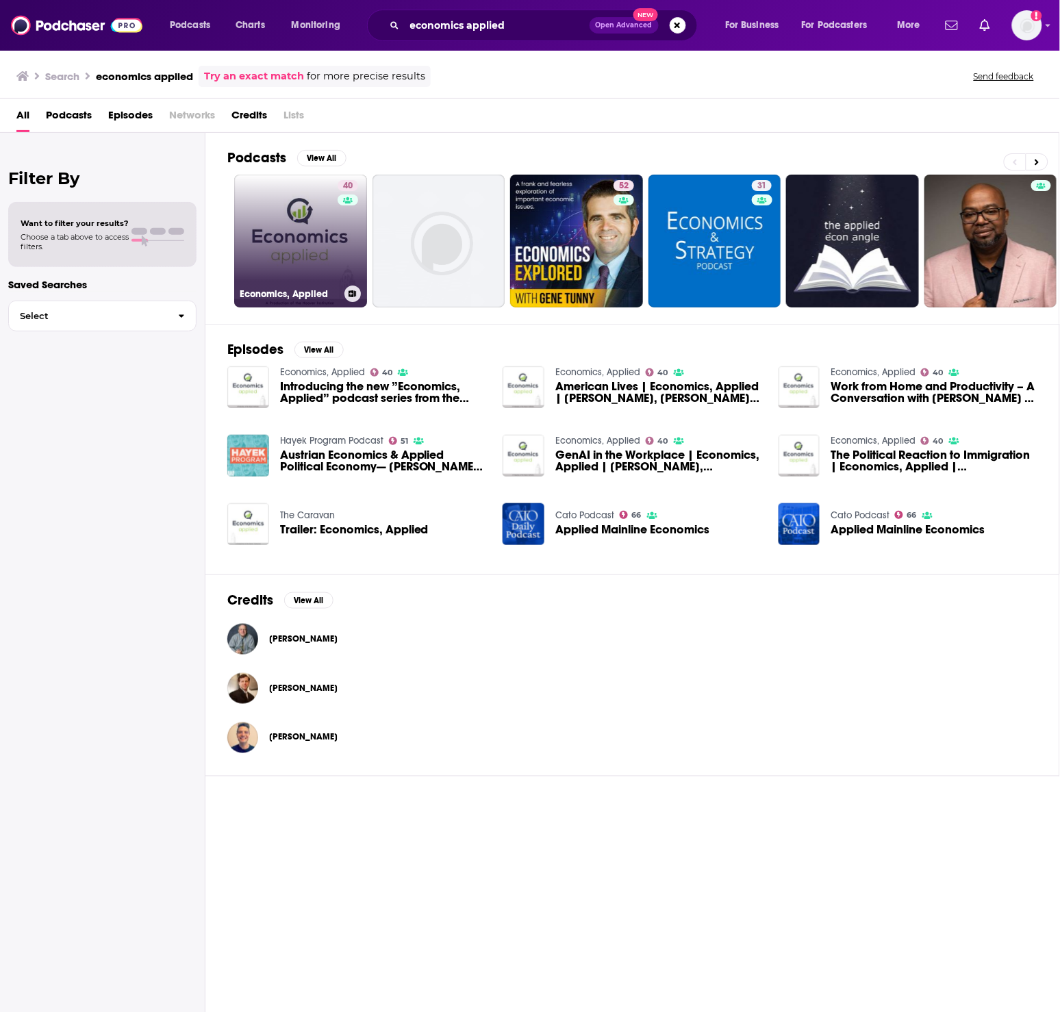
click at [298, 225] on link "40 Economics, Applied" at bounding box center [300, 241] width 133 height 133
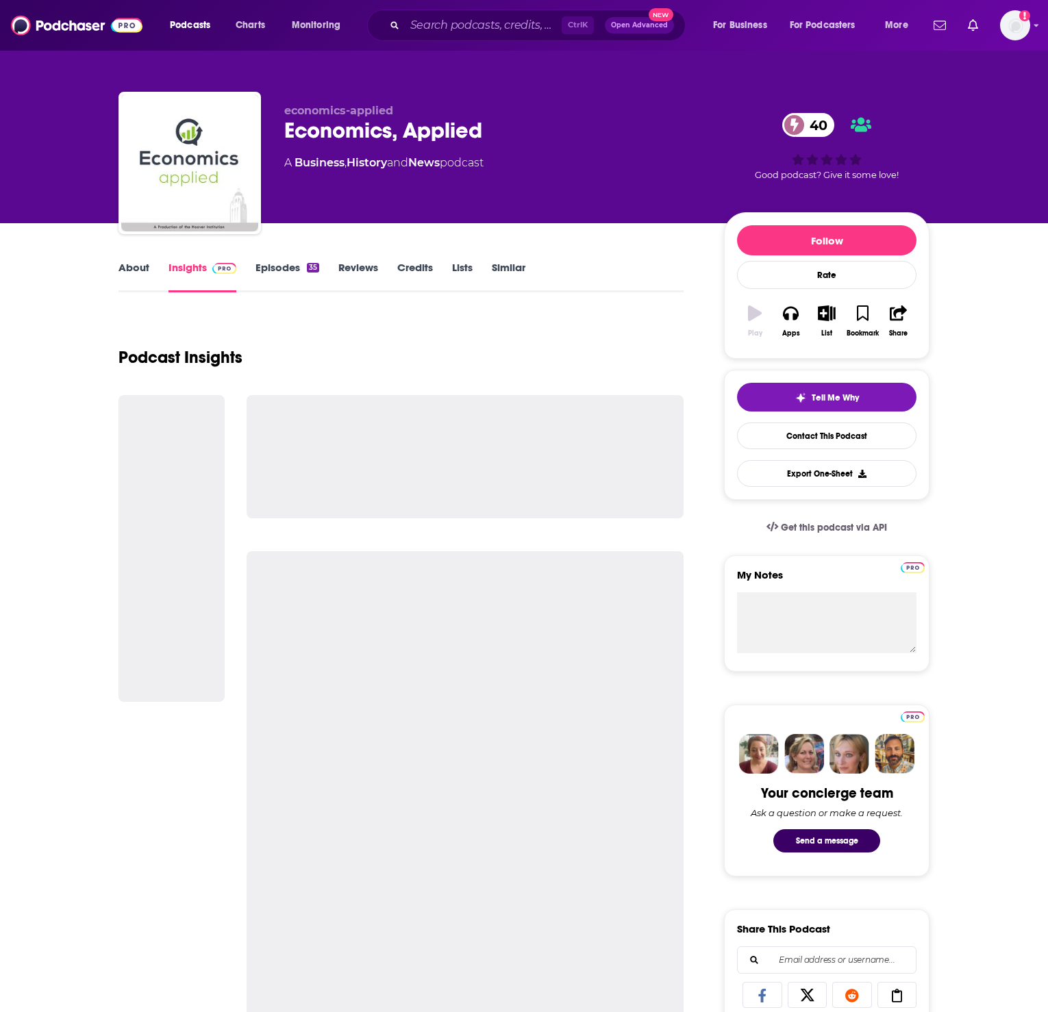
click at [285, 268] on link "Episodes 35" at bounding box center [287, 277] width 64 height 32
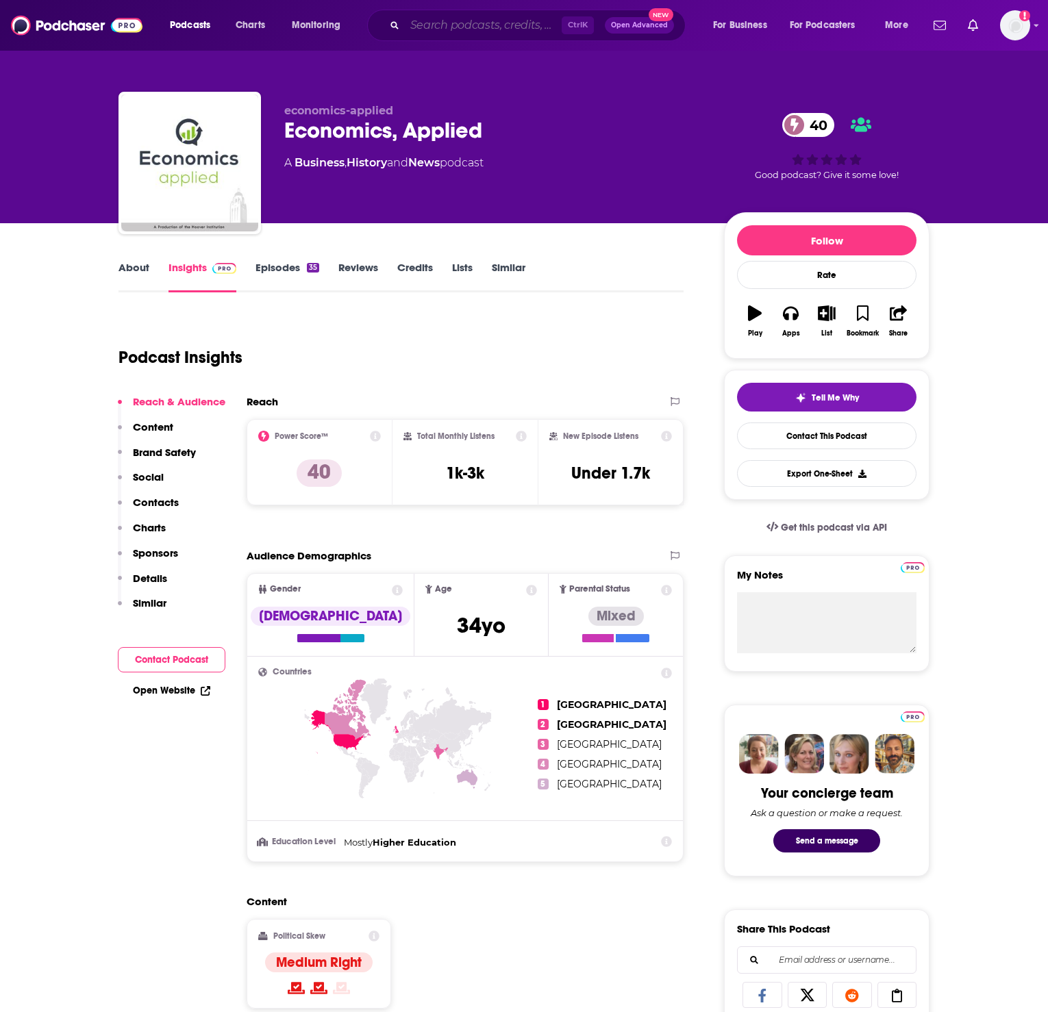
click at [501, 19] on input "Search podcasts, credits, & more..." at bounding box center [483, 25] width 157 height 22
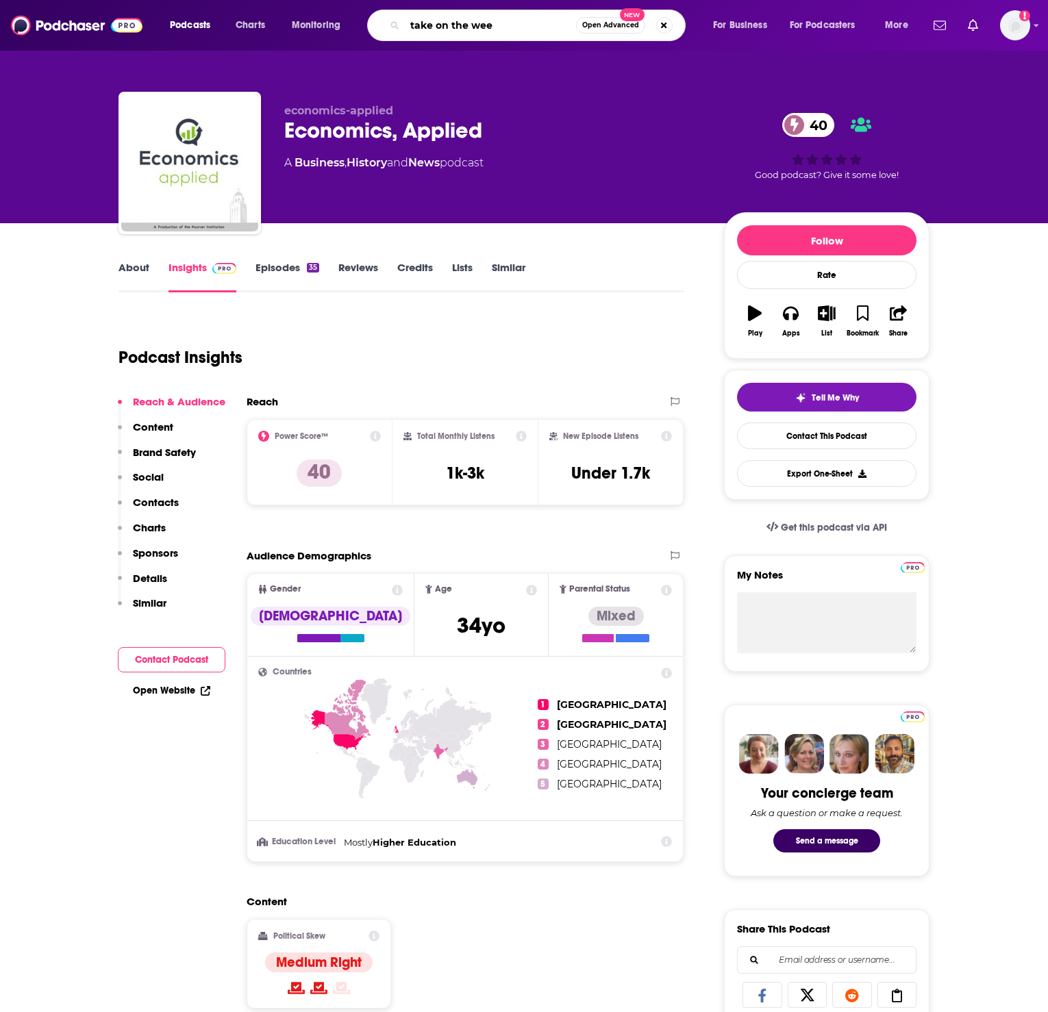
type input "take on the week"
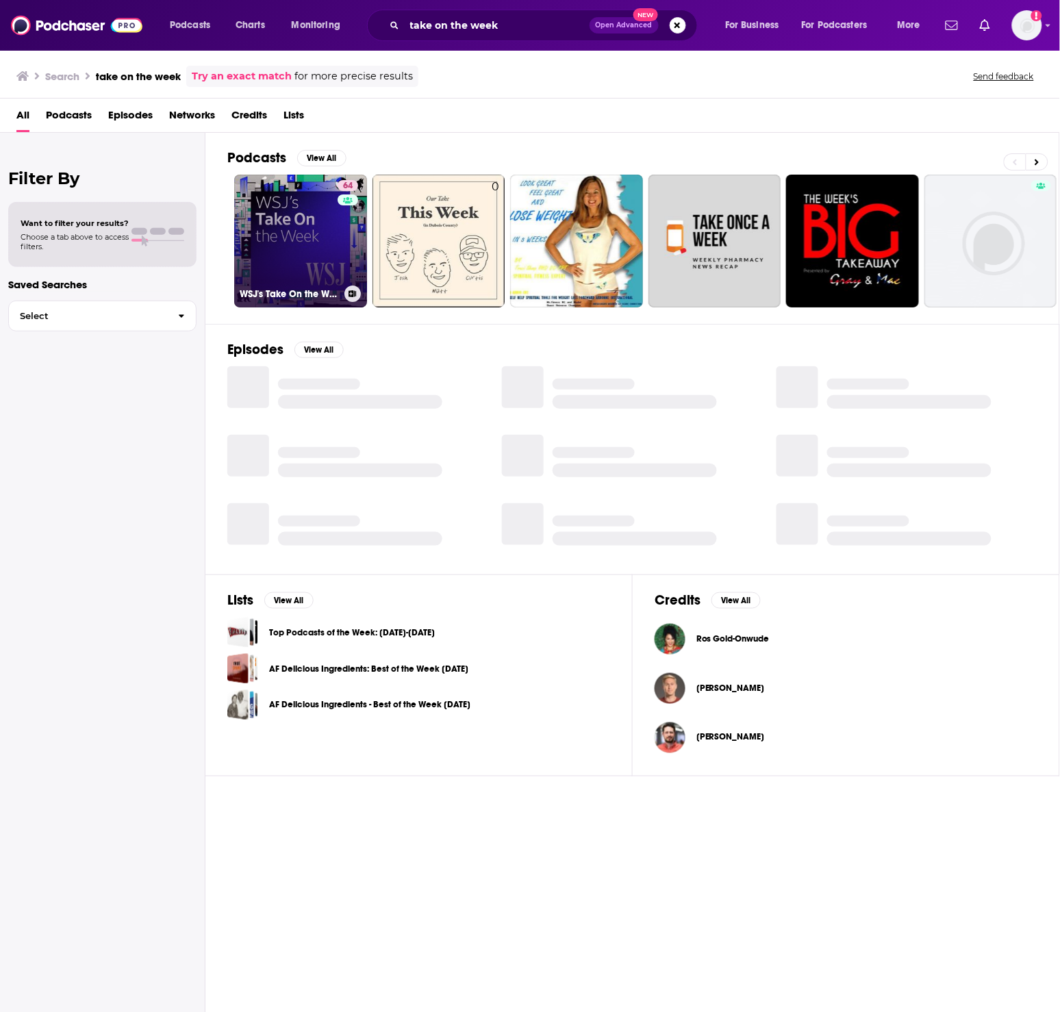
click at [260, 247] on link "64 WSJ's Take On the Week" at bounding box center [300, 241] width 133 height 133
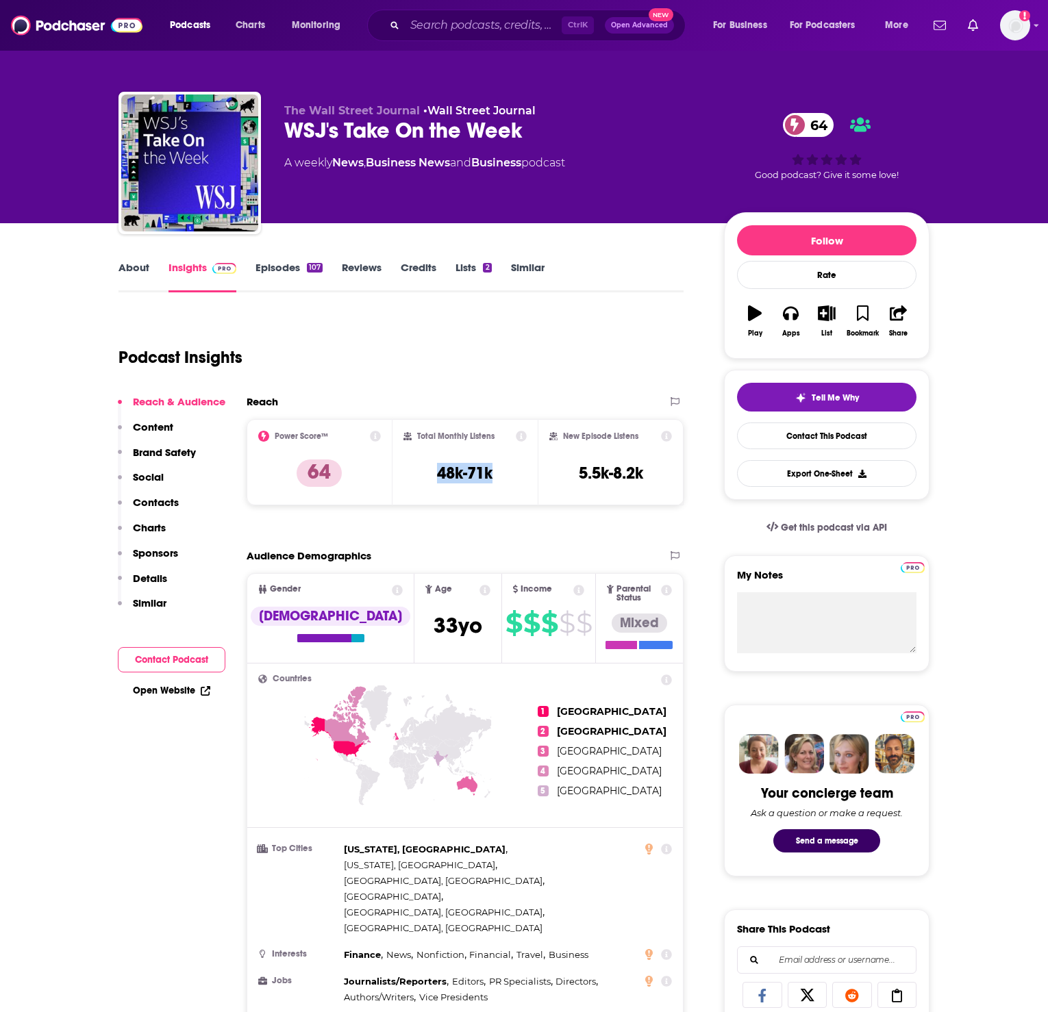
drag, startPoint x: 473, startPoint y: 480, endPoint x: 434, endPoint y: 485, distance: 40.0
click at [434, 485] on div "Total Monthly Listens 48k-71k" at bounding box center [465, 462] width 124 height 63
copy h3 "48k-71k"
click at [457, 15] on input "Search podcasts, credits, & more..." at bounding box center [483, 25] width 157 height 22
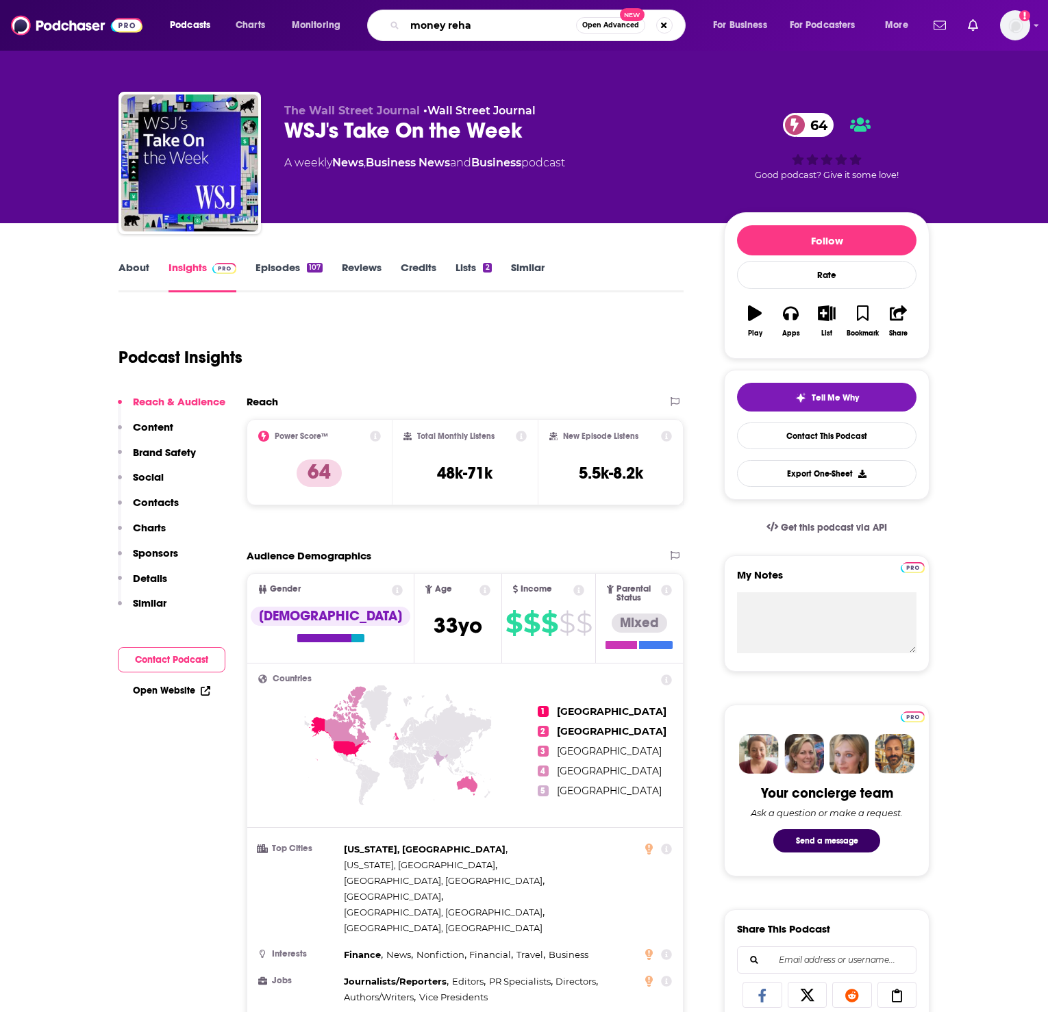
type input "money rehab"
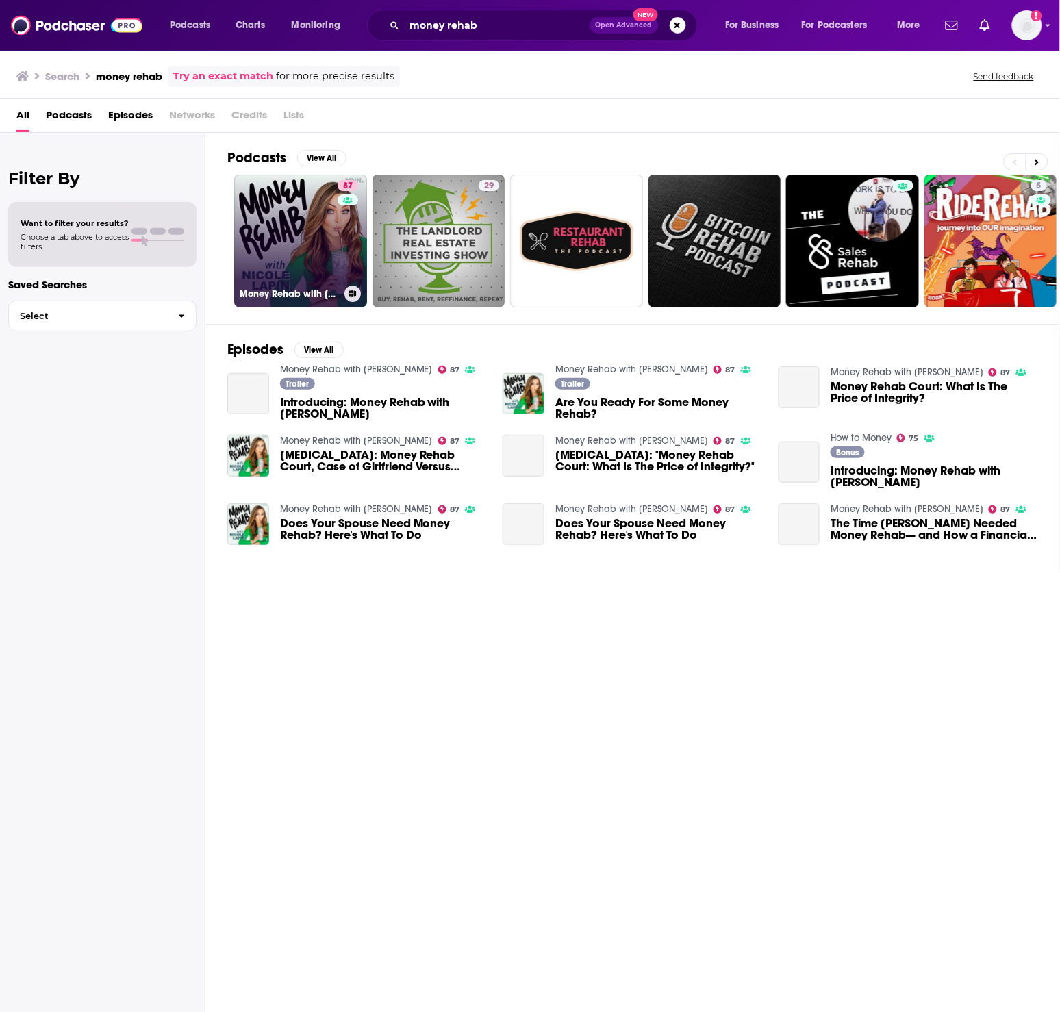
click at [336, 226] on link "87 Money Rehab with [PERSON_NAME]" at bounding box center [300, 241] width 133 height 133
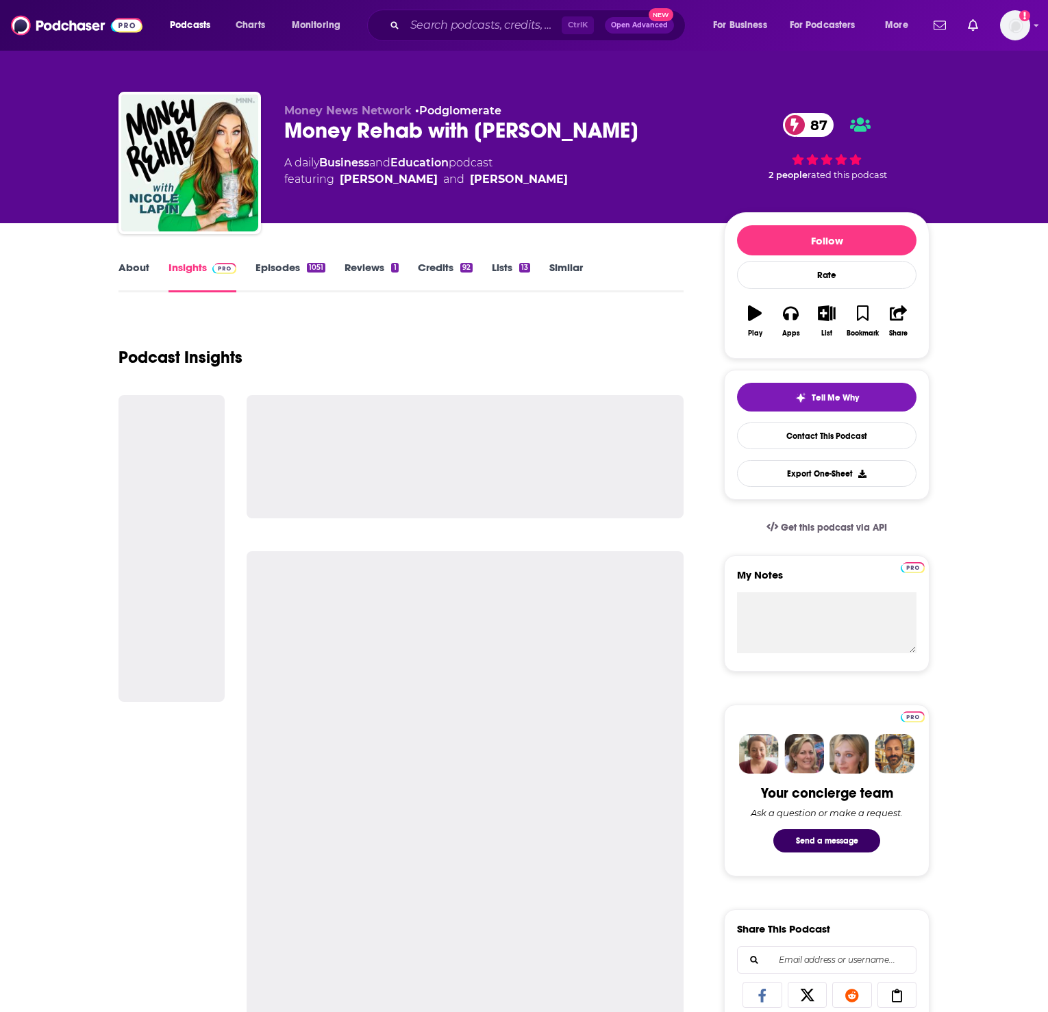
click at [267, 273] on link "Episodes 1051" at bounding box center [290, 277] width 70 height 32
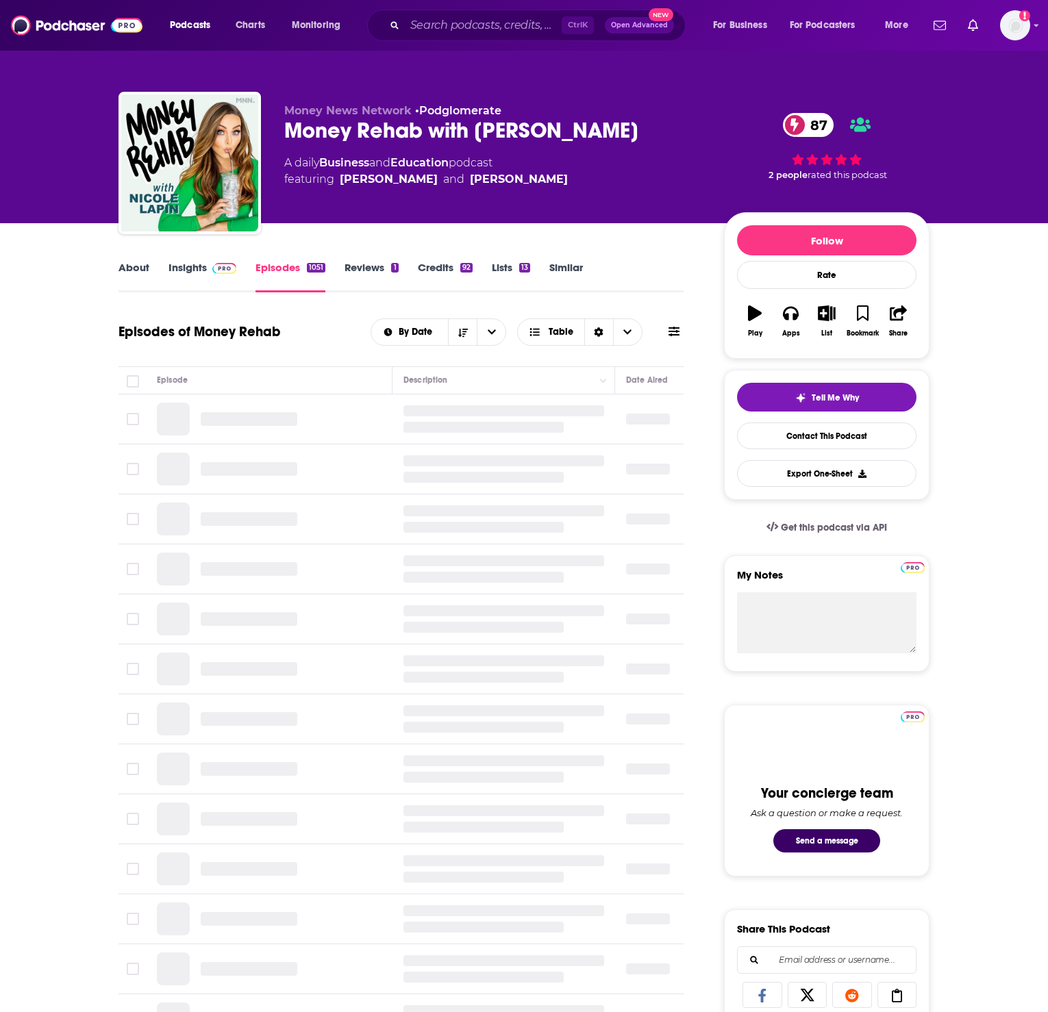
click at [213, 275] on link "Insights" at bounding box center [202, 277] width 68 height 32
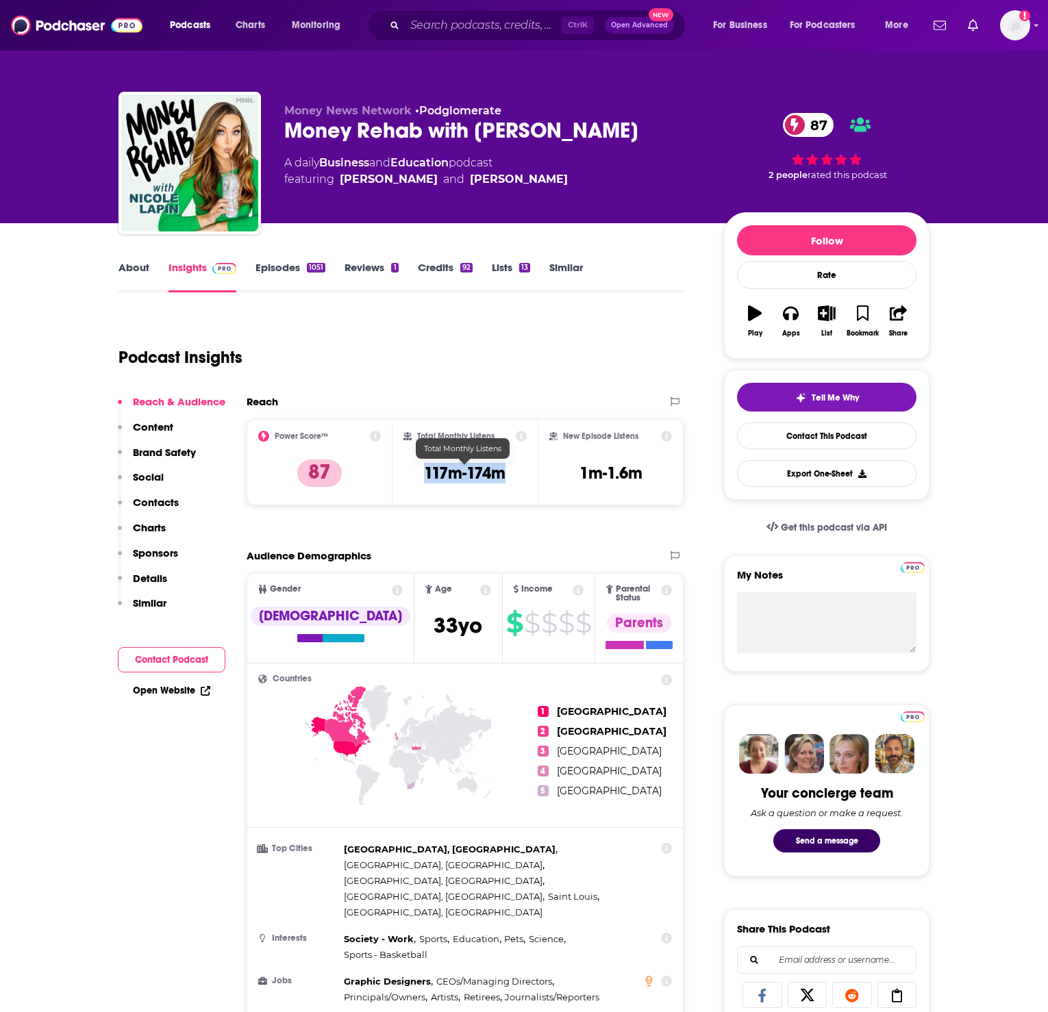
drag, startPoint x: 510, startPoint y: 470, endPoint x: 422, endPoint y: 466, distance: 88.4
click at [422, 466] on div "Total Monthly Listens 117m-174m" at bounding box center [465, 462] width 124 height 63
copy h3 "117m-174m"
click at [473, 23] on input "Search podcasts, credits, & more..." at bounding box center [483, 25] width 157 height 22
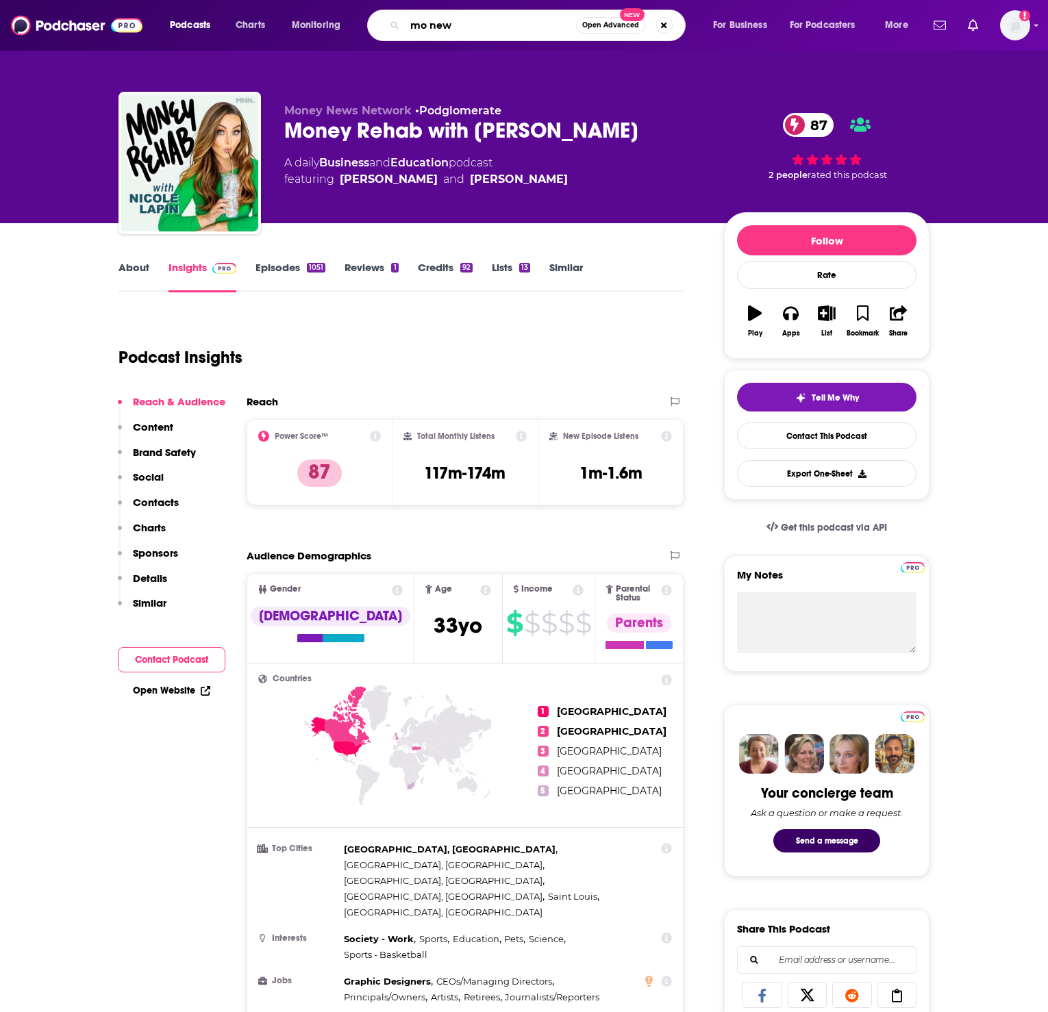
type input "mo news"
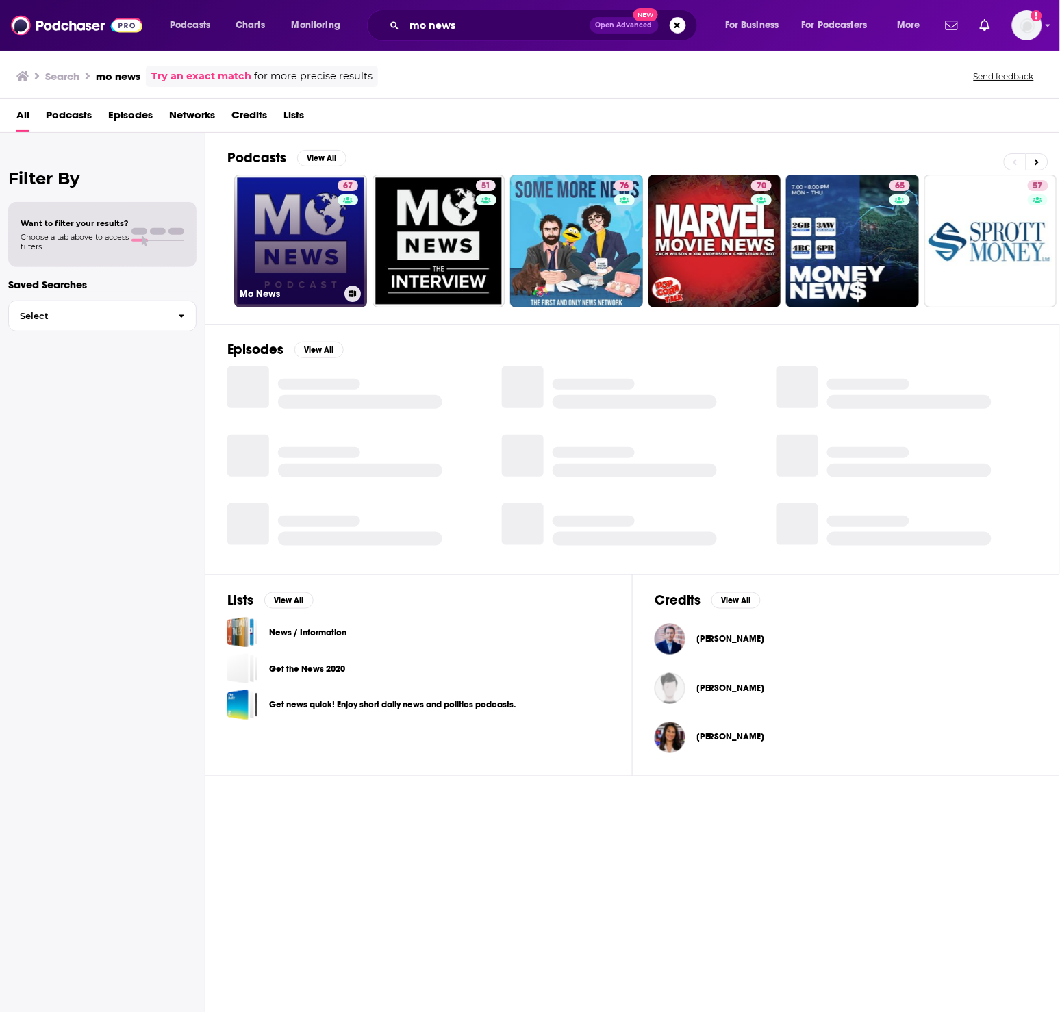
click at [309, 213] on link "67 Mo News" at bounding box center [300, 241] width 133 height 133
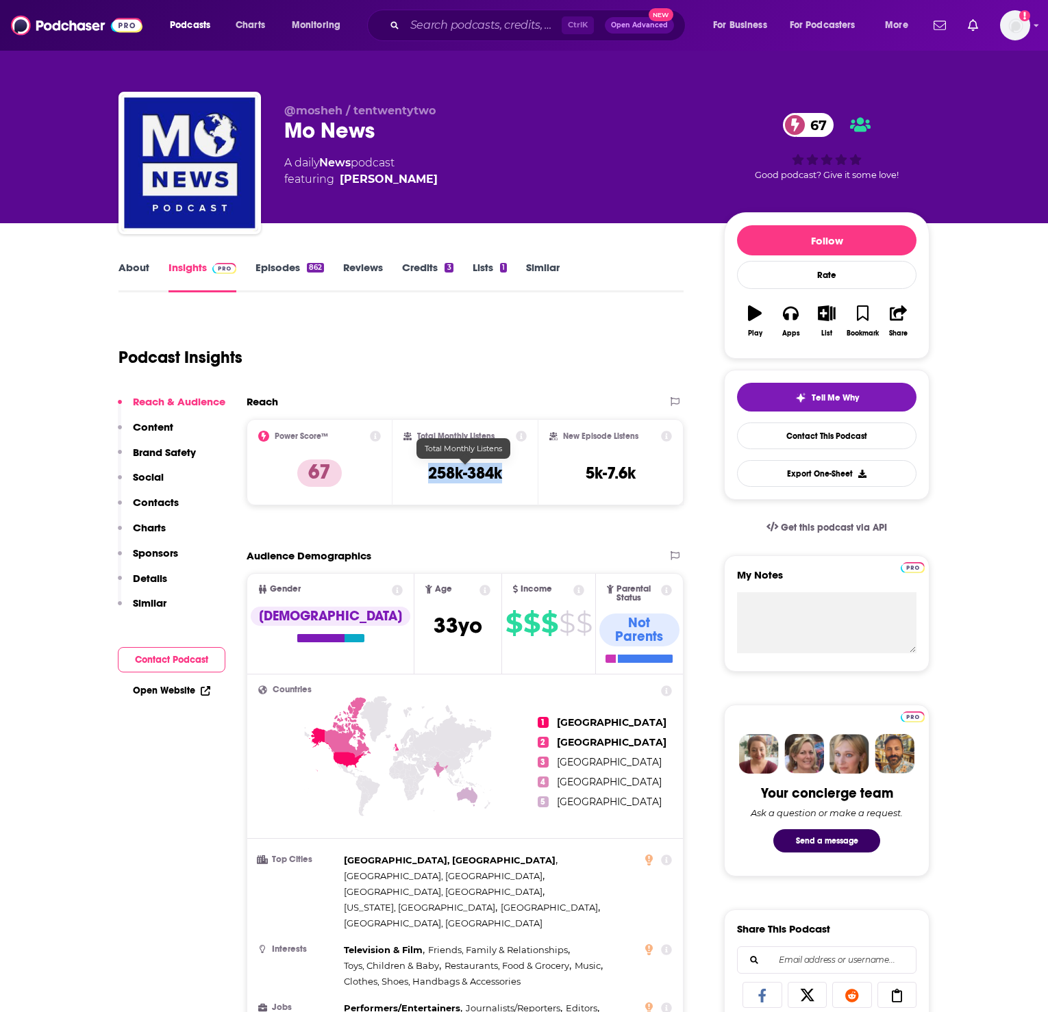
drag, startPoint x: 507, startPoint y: 474, endPoint x: 428, endPoint y: 477, distance: 78.8
click at [428, 477] on div "Total Monthly Listens 258k-384k" at bounding box center [465, 462] width 124 height 63
copy h3 "258k-384k"
